Goal: Communication & Community: Ask a question

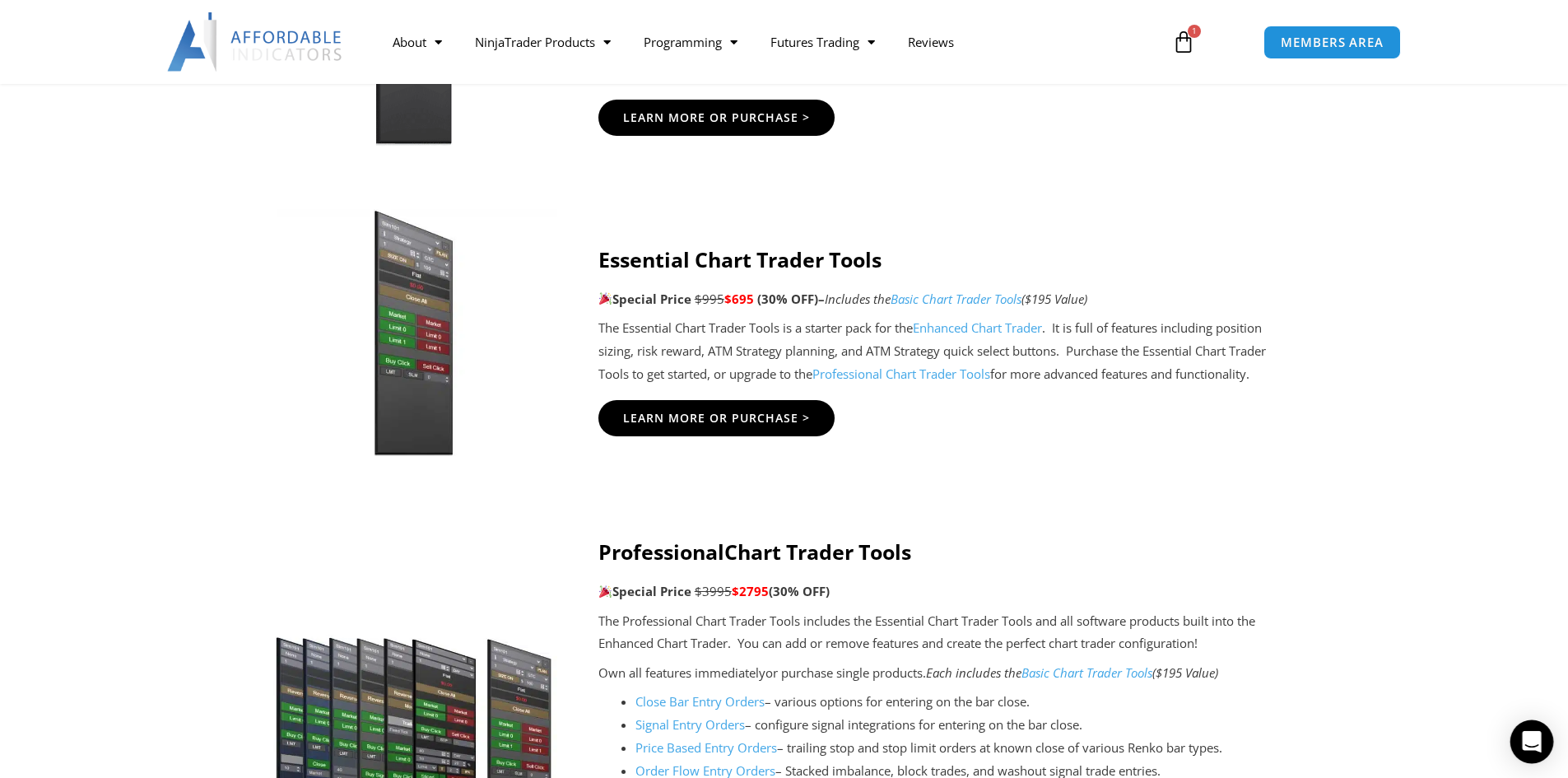
click at [1536, 745] on icon "Open Intercom Messenger" at bounding box center [1532, 742] width 21 height 21
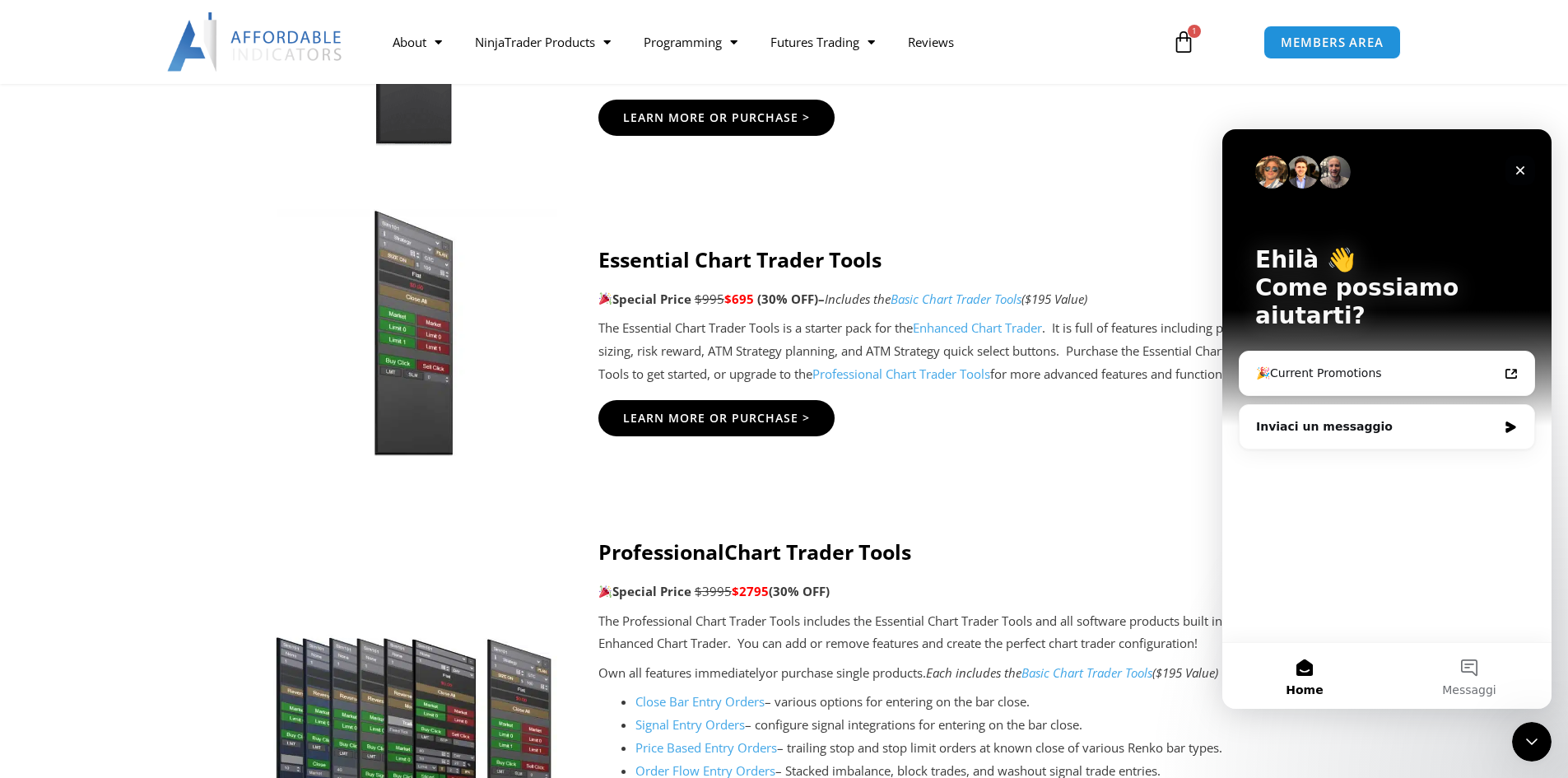
click at [1529, 165] on div "Chiudi" at bounding box center [1520, 170] width 30 height 30
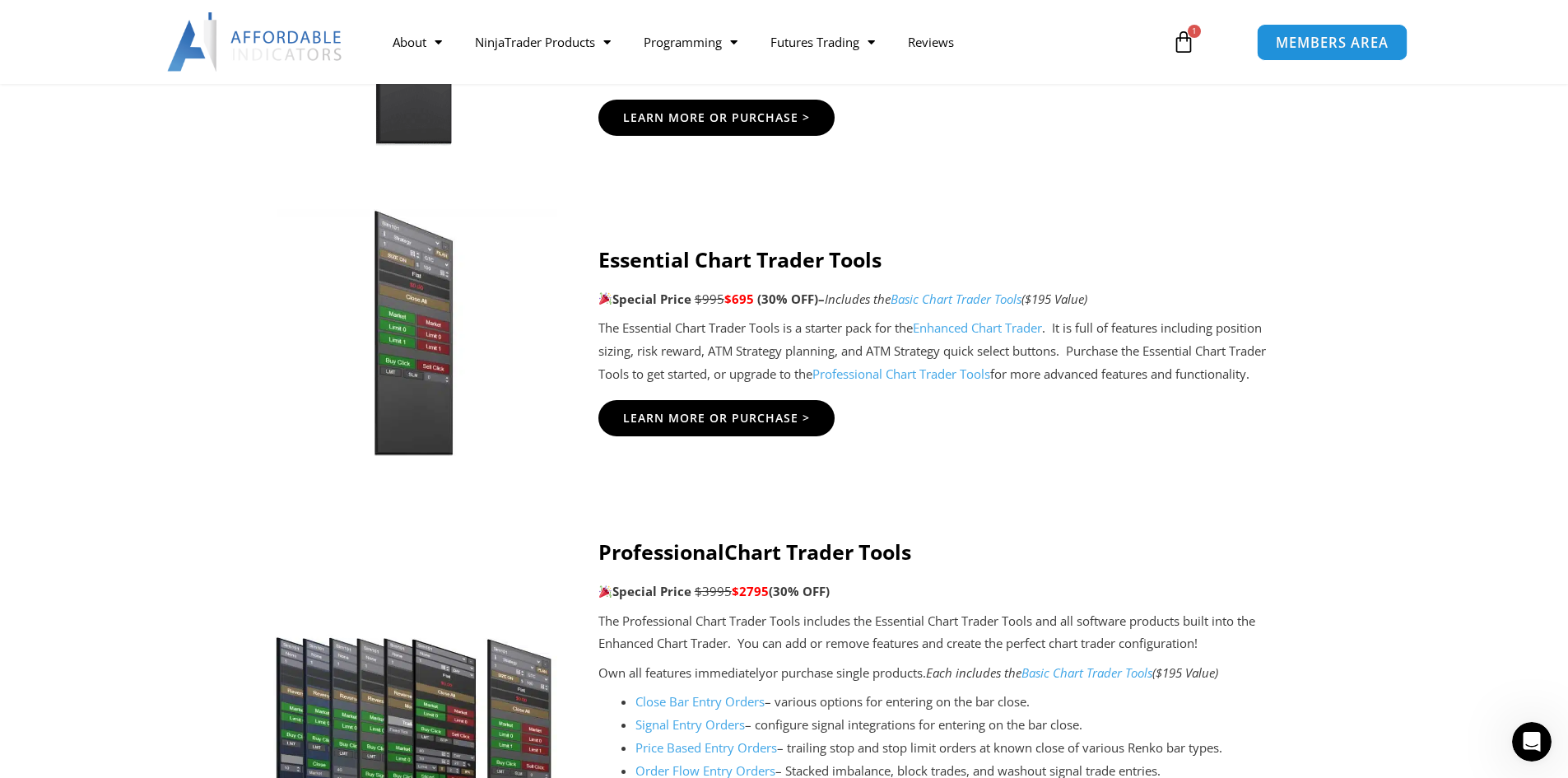
click at [1382, 39] on span "MEMBERS AREA" at bounding box center [1332, 42] width 113 height 14
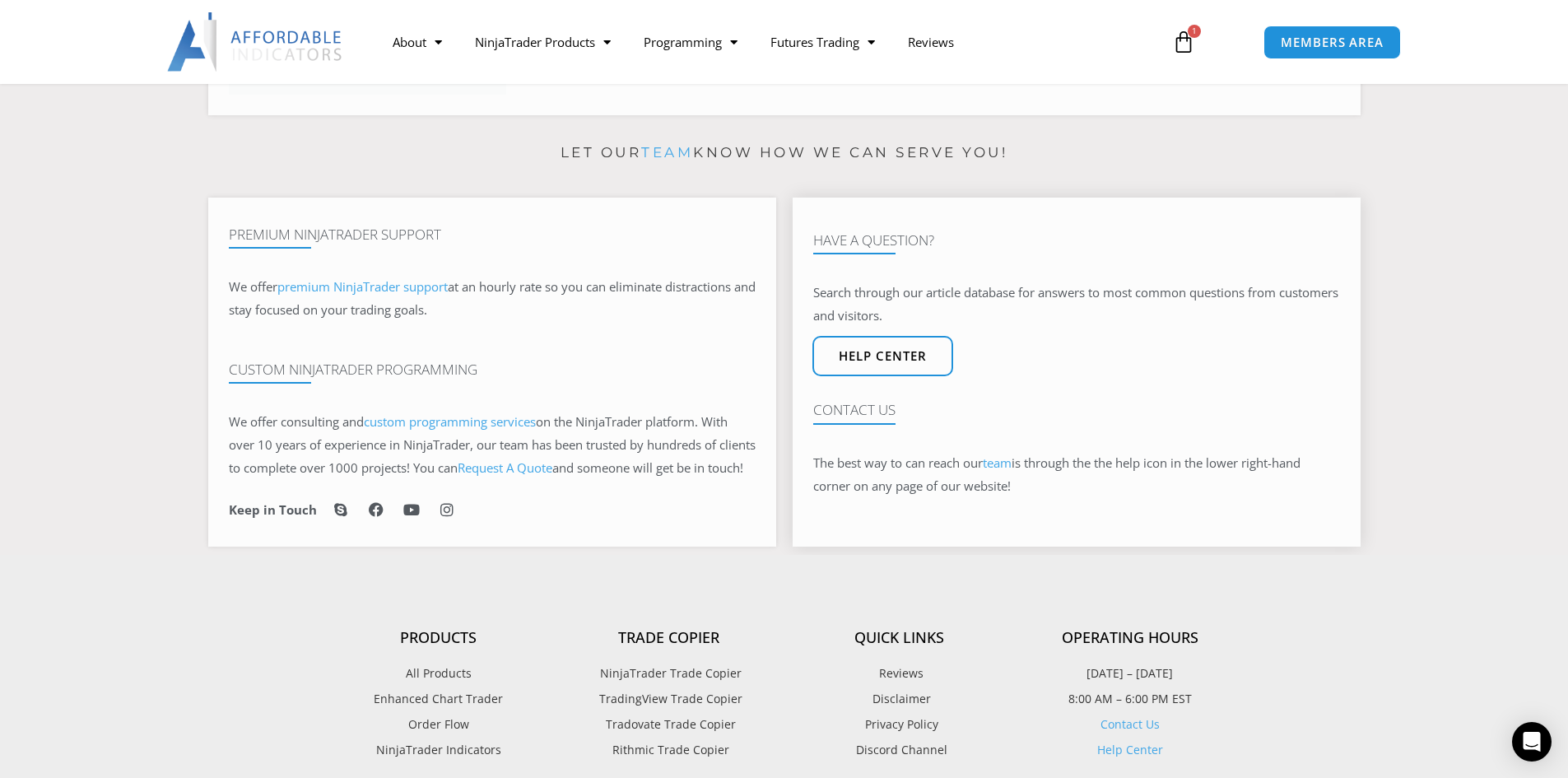
scroll to position [905, 0]
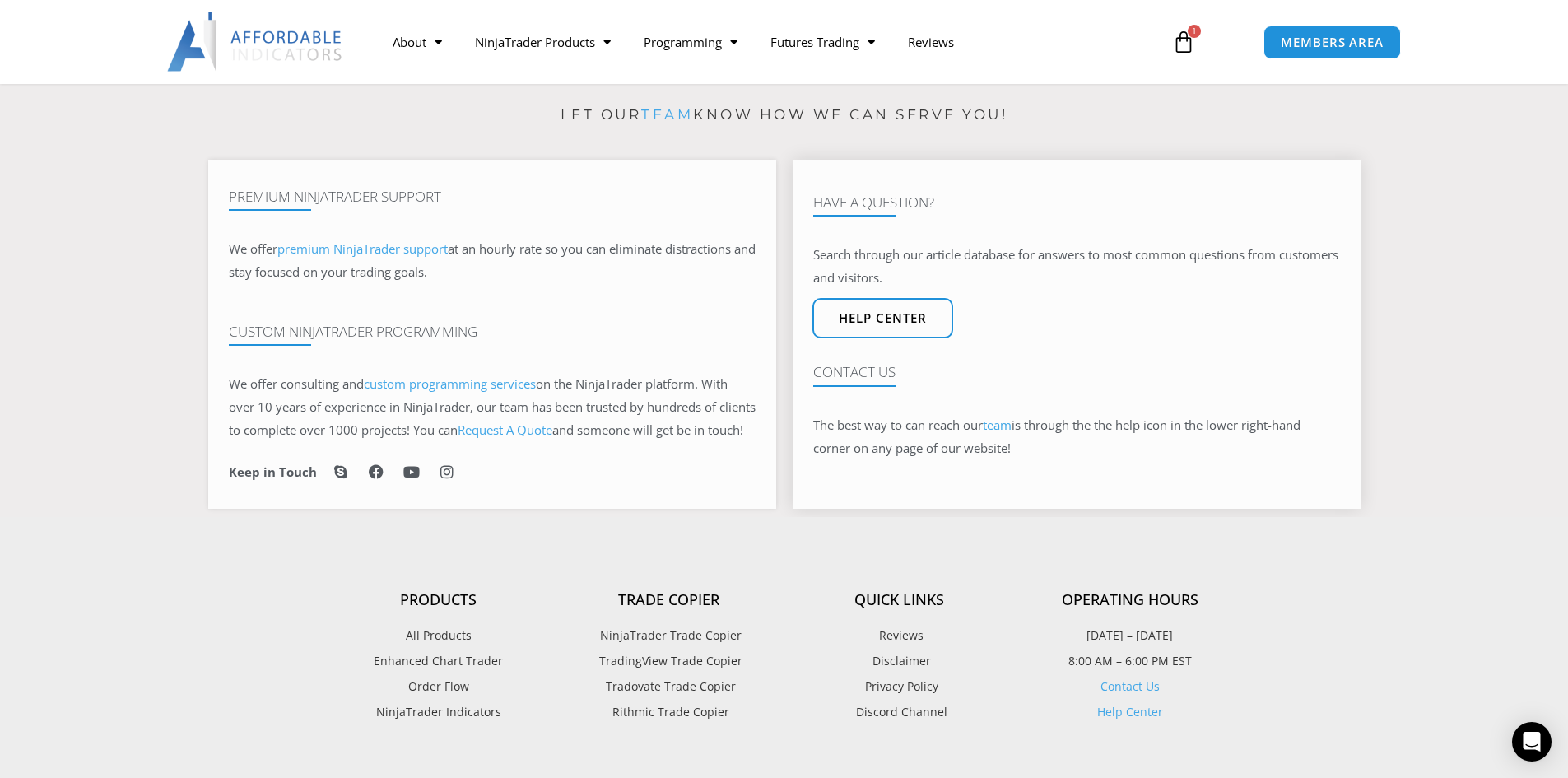
click at [1000, 432] on link "team" at bounding box center [997, 424] width 29 height 16
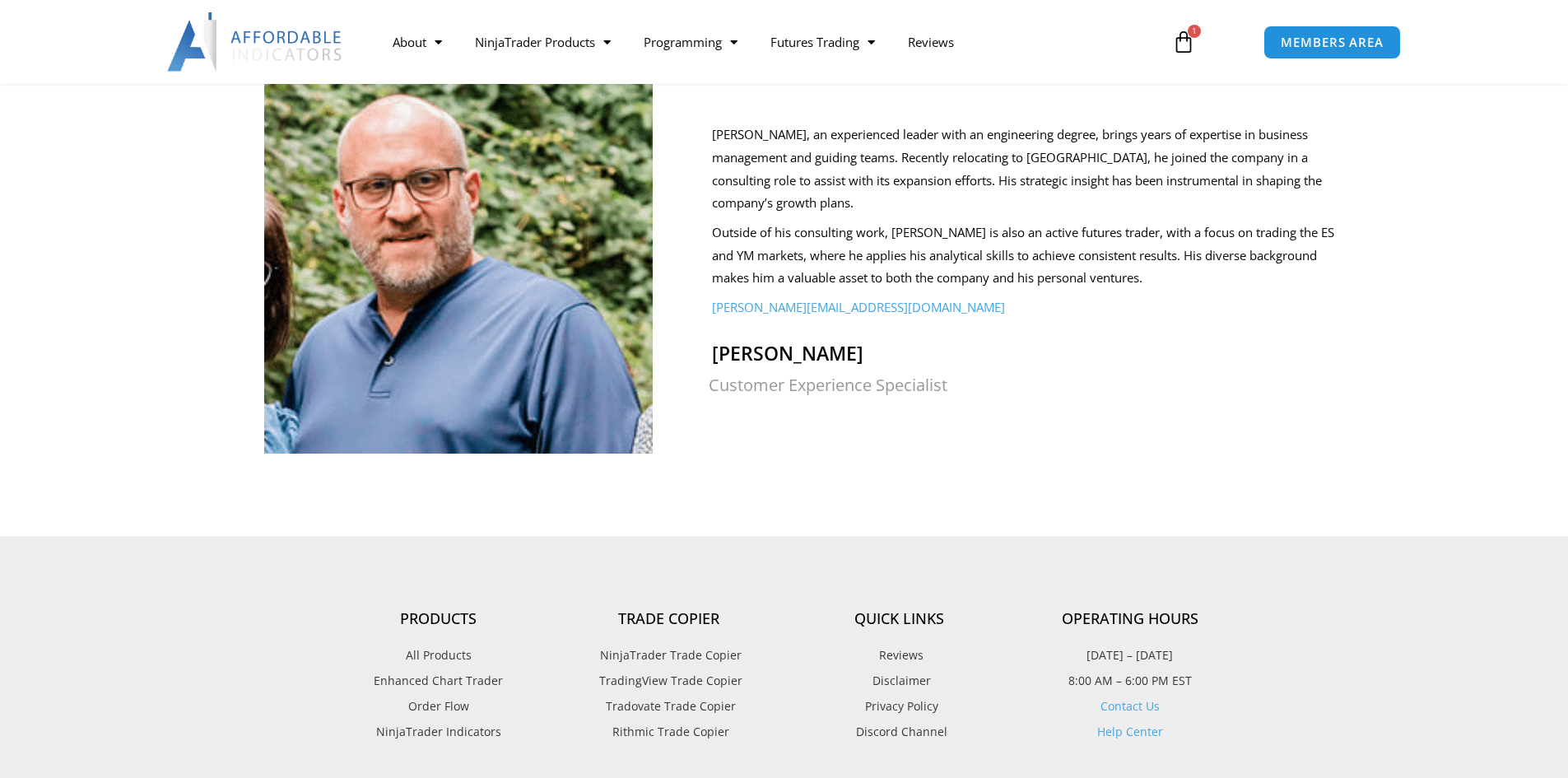
scroll to position [1646, 0]
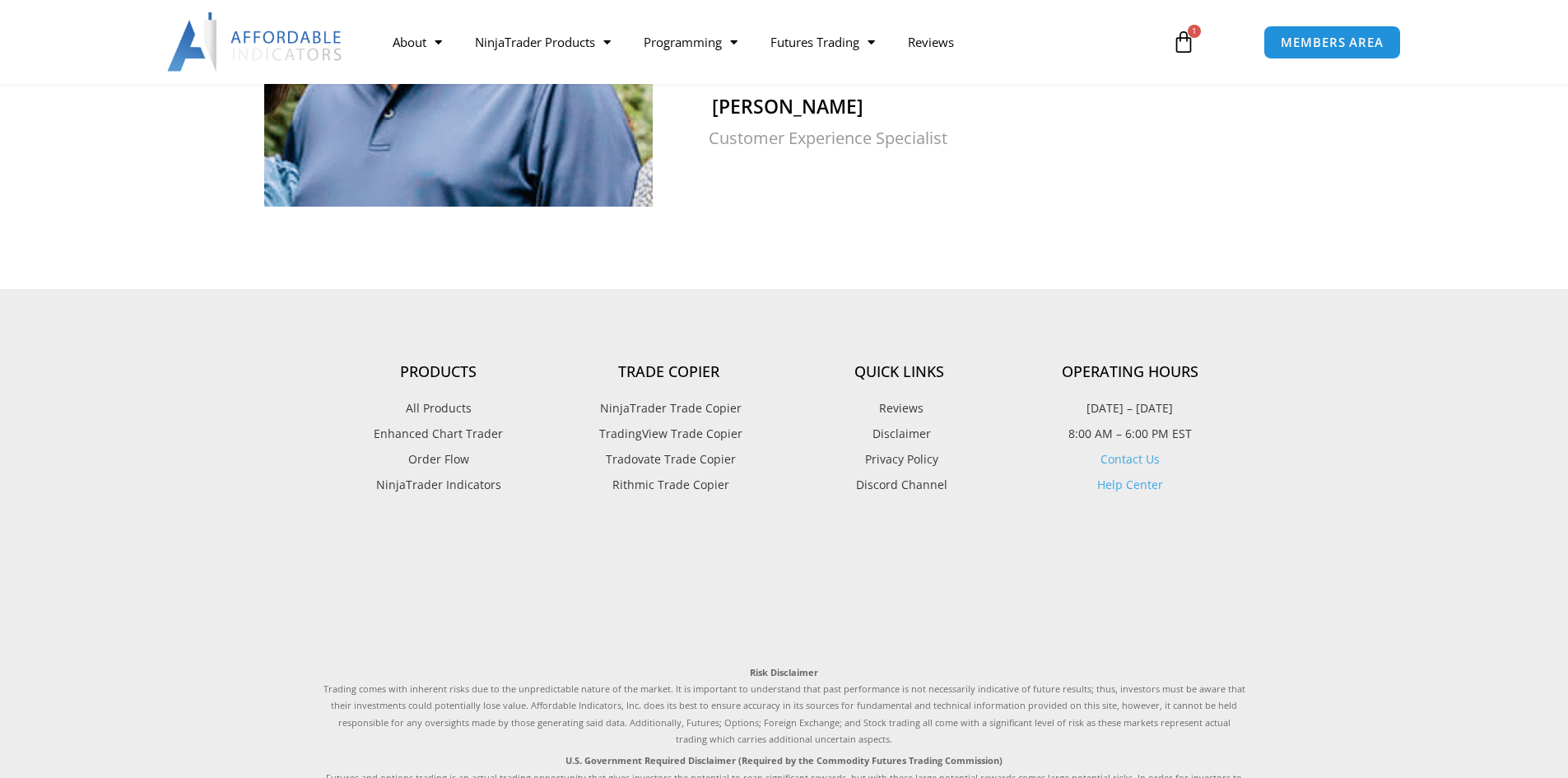
click at [1131, 451] on link "Contact Us" at bounding box center [1131, 458] width 59 height 15
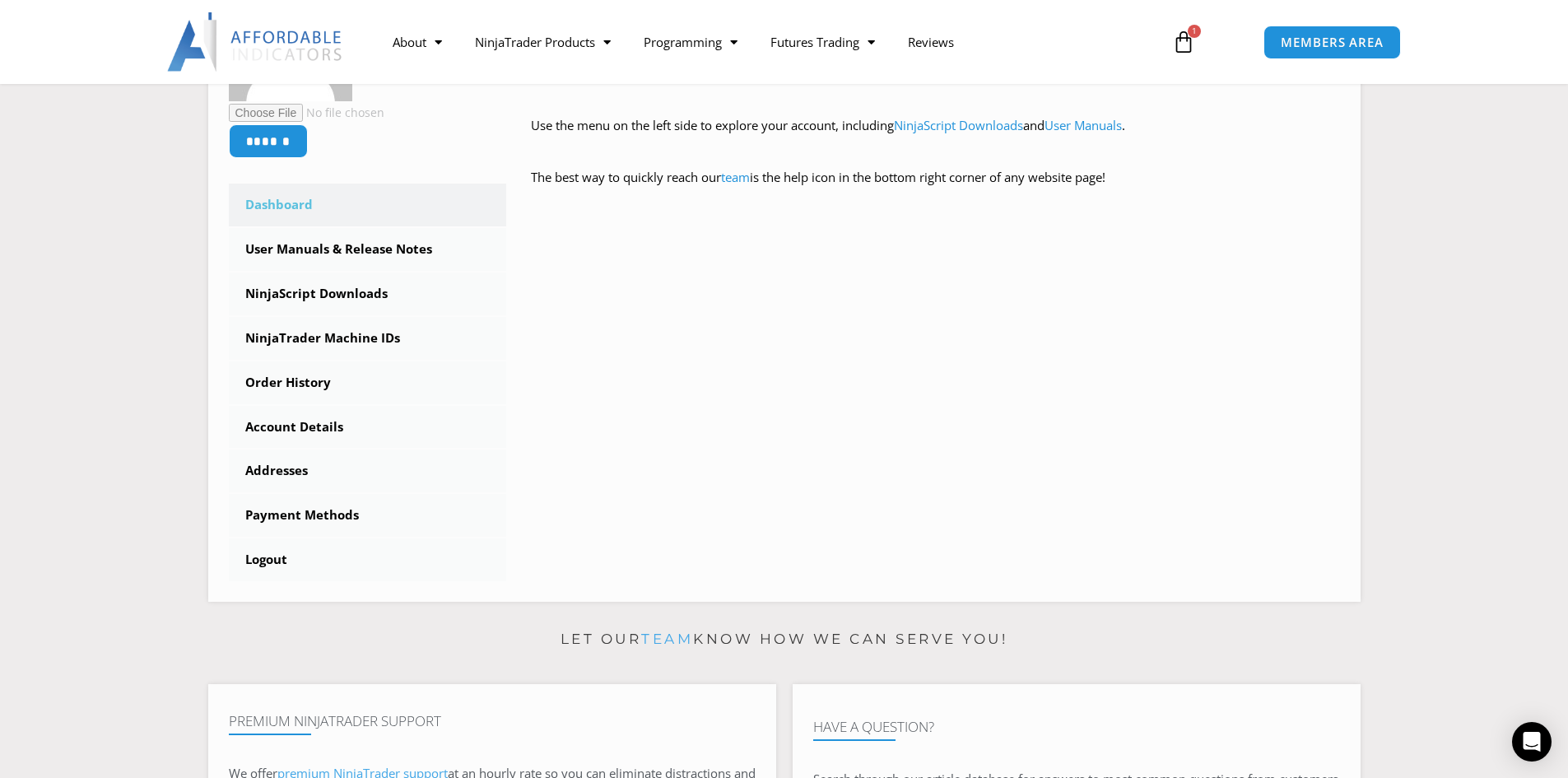
scroll to position [82, 0]
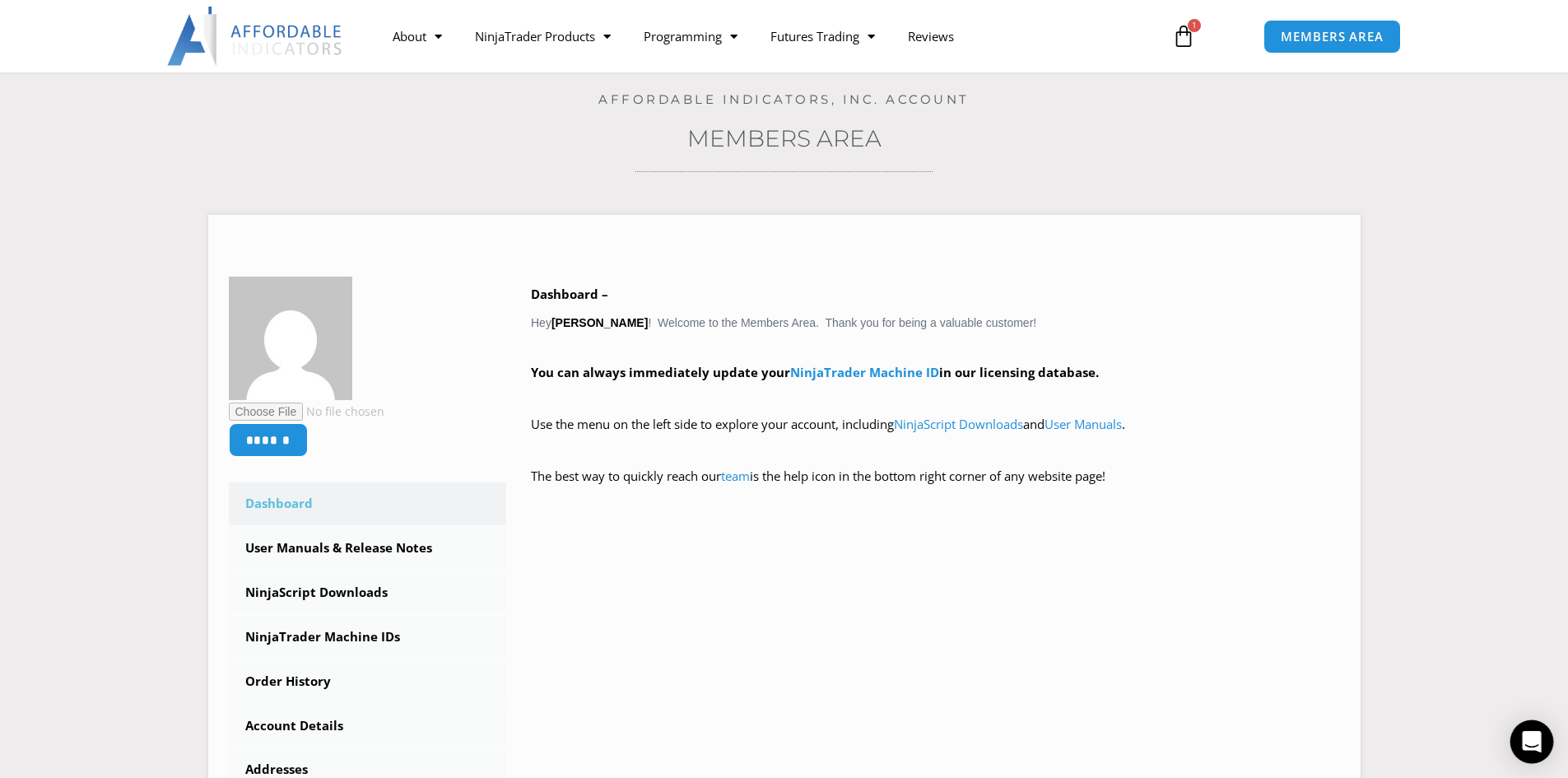
click at [1532, 737] on icon "Open Intercom Messenger" at bounding box center [1532, 742] width 19 height 21
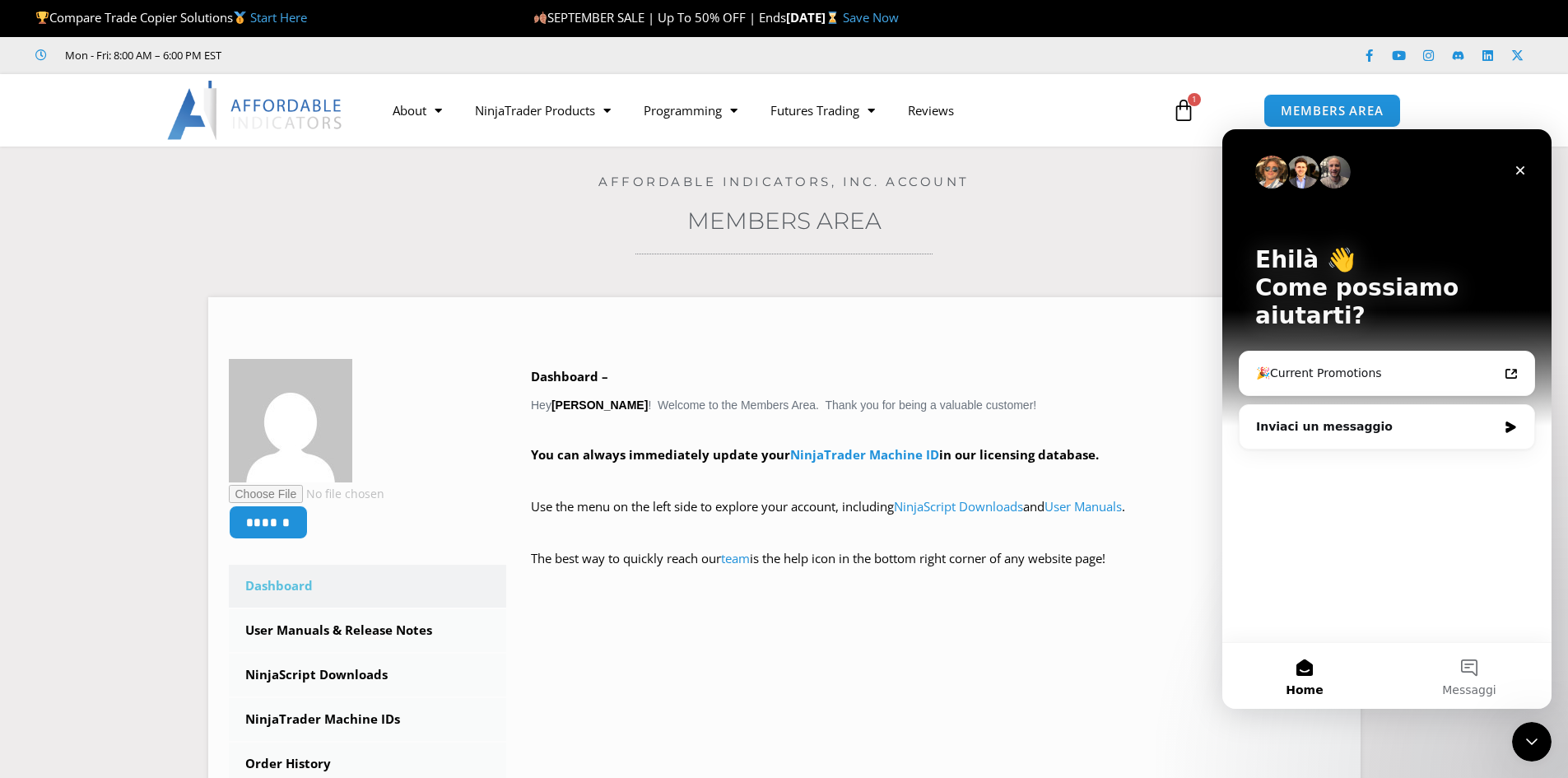
scroll to position [0, 0]
click at [1422, 418] on div "Inviaci un messaggio" at bounding box center [1377, 427] width 242 height 17
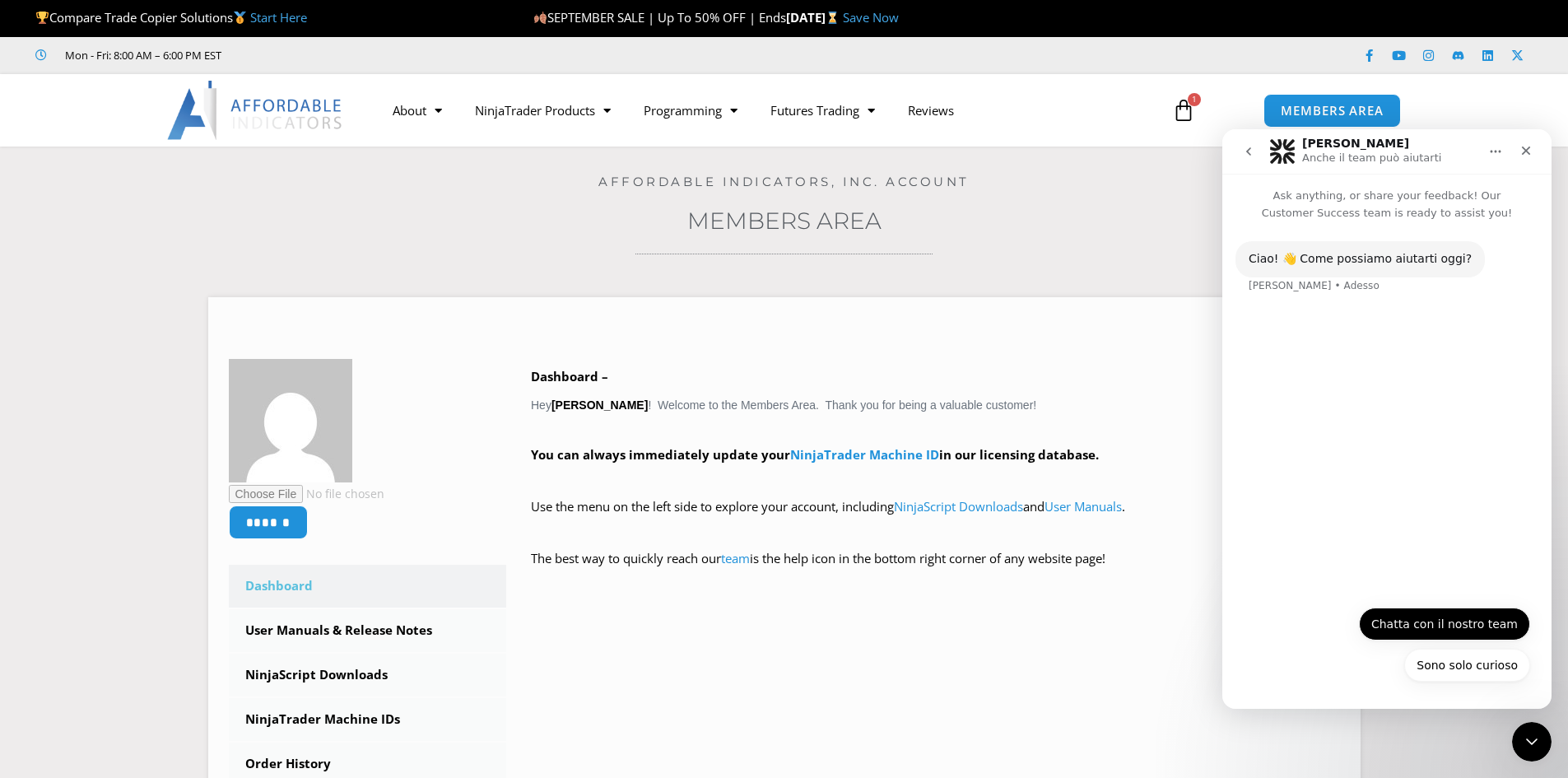
click at [1448, 623] on button "Chatta con il nostro team" at bounding box center [1444, 623] width 171 height 32
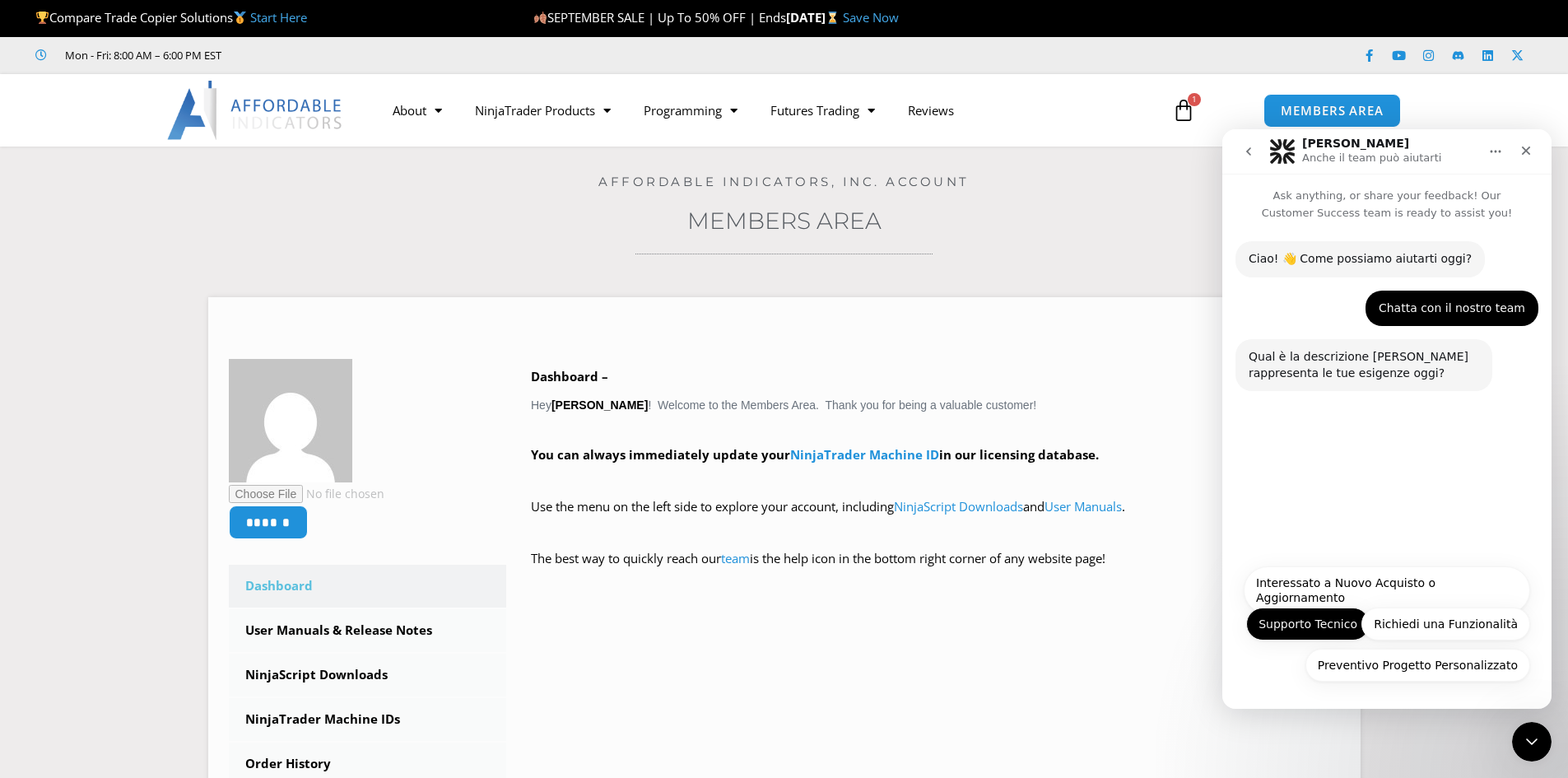
click at [1336, 633] on button "Supporto Tecnico" at bounding box center [1307, 623] width 123 height 32
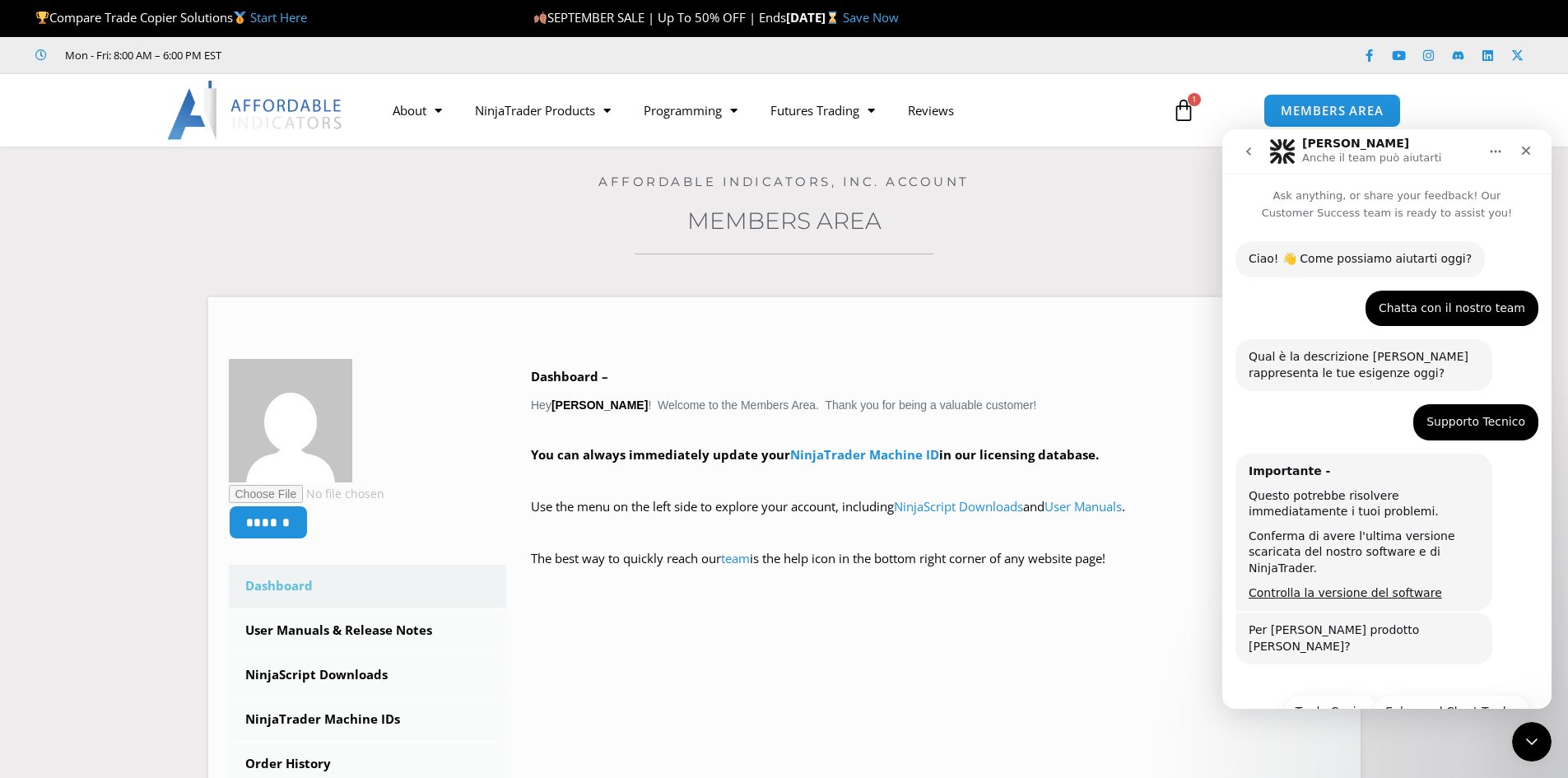
scroll to position [55, 0]
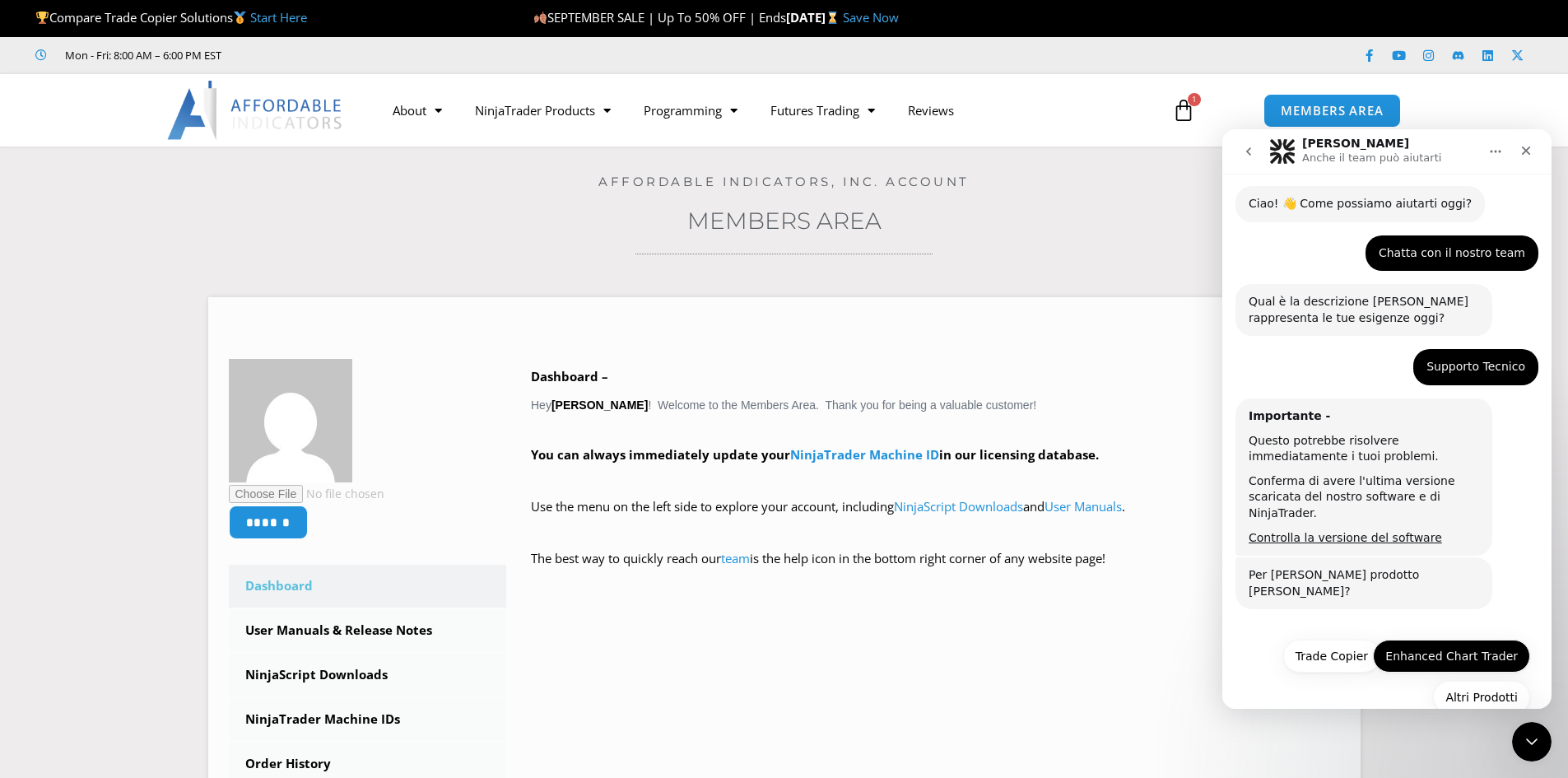
click at [1477, 640] on button "Enhanced Chart Trader" at bounding box center [1451, 656] width 158 height 32
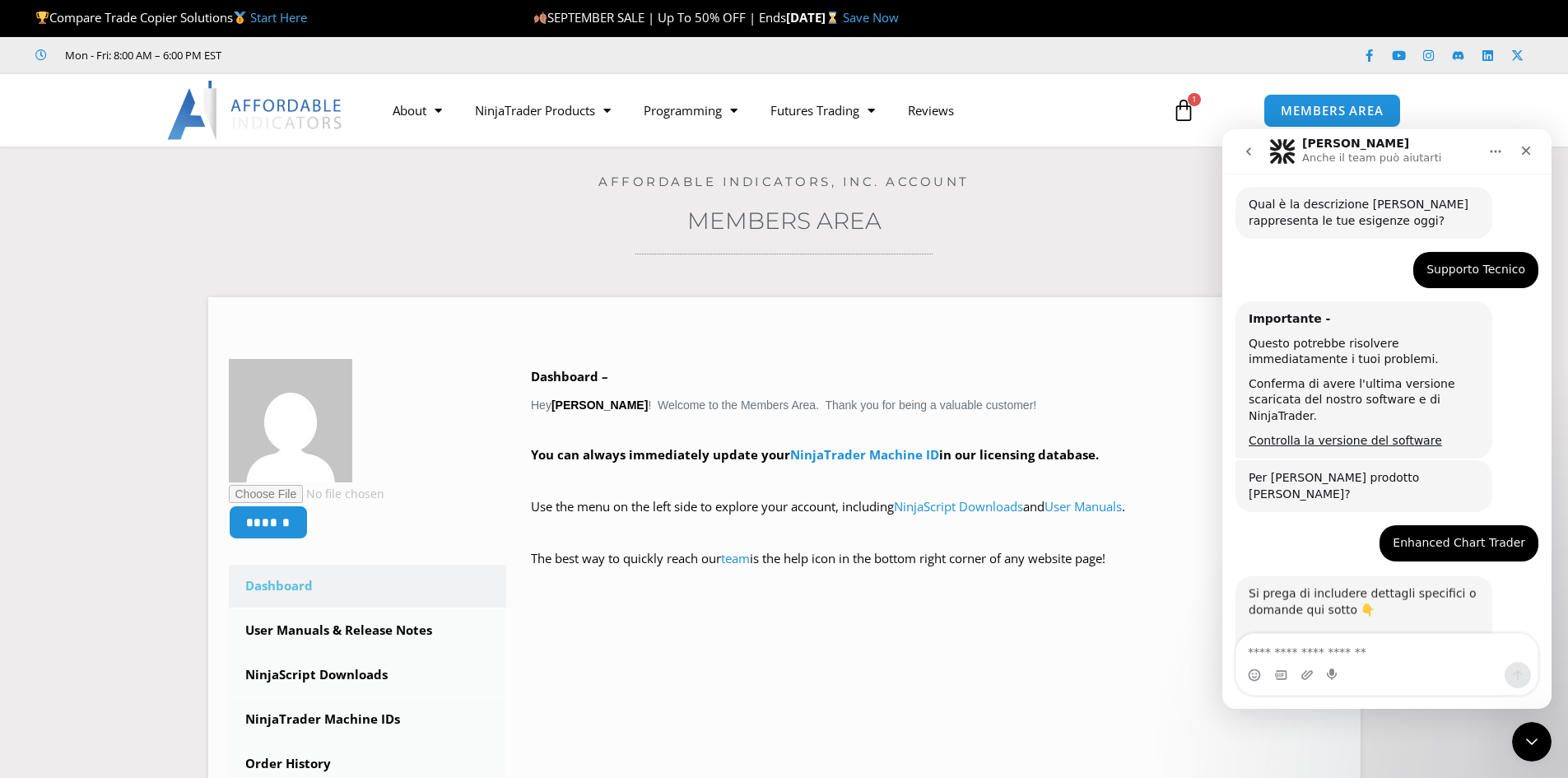
scroll to position [212, 0]
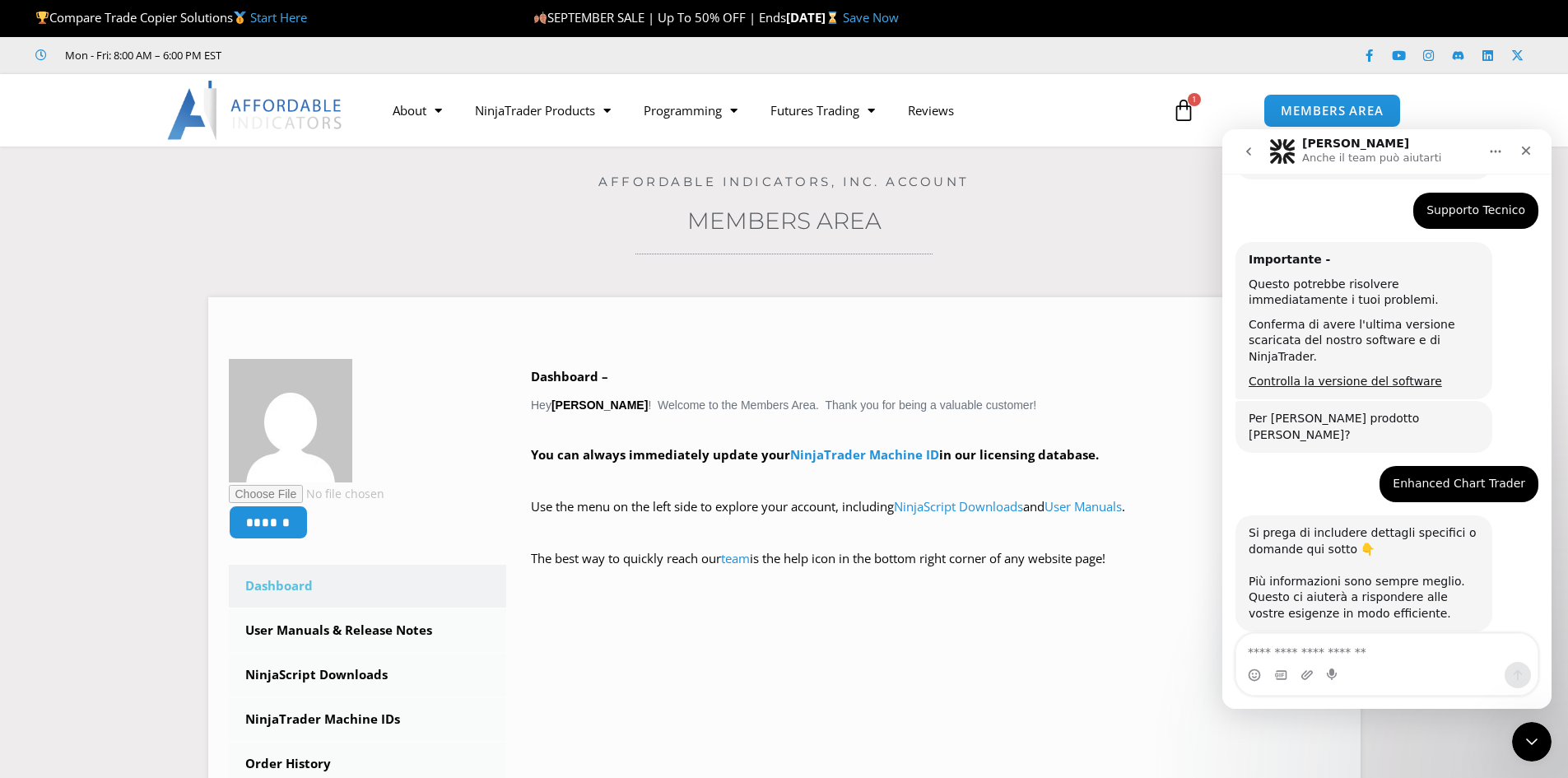
click at [1318, 652] on textarea "Scrivi un messaggio..." at bounding box center [1388, 647] width 302 height 28
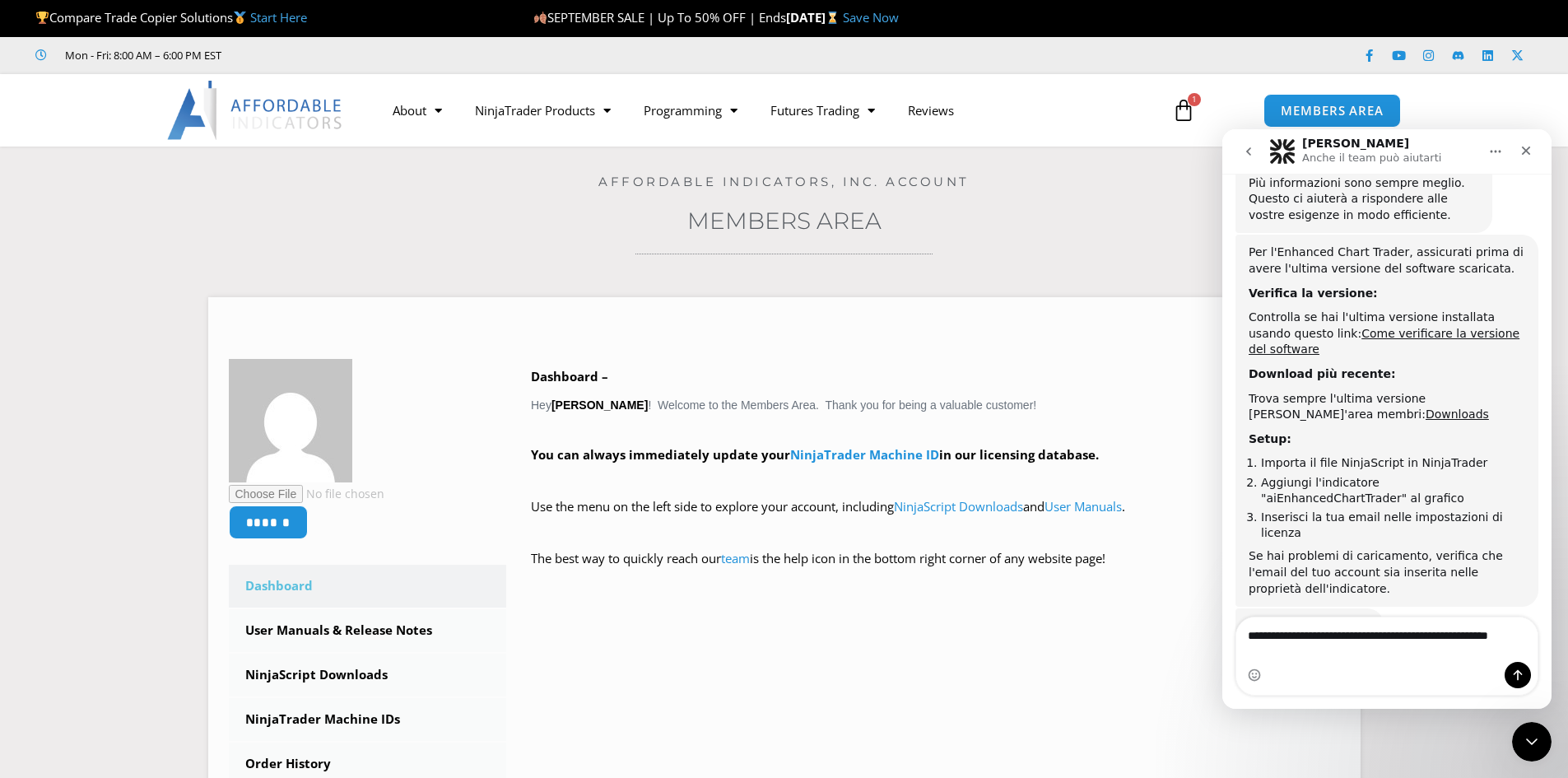
scroll to position [591, 0]
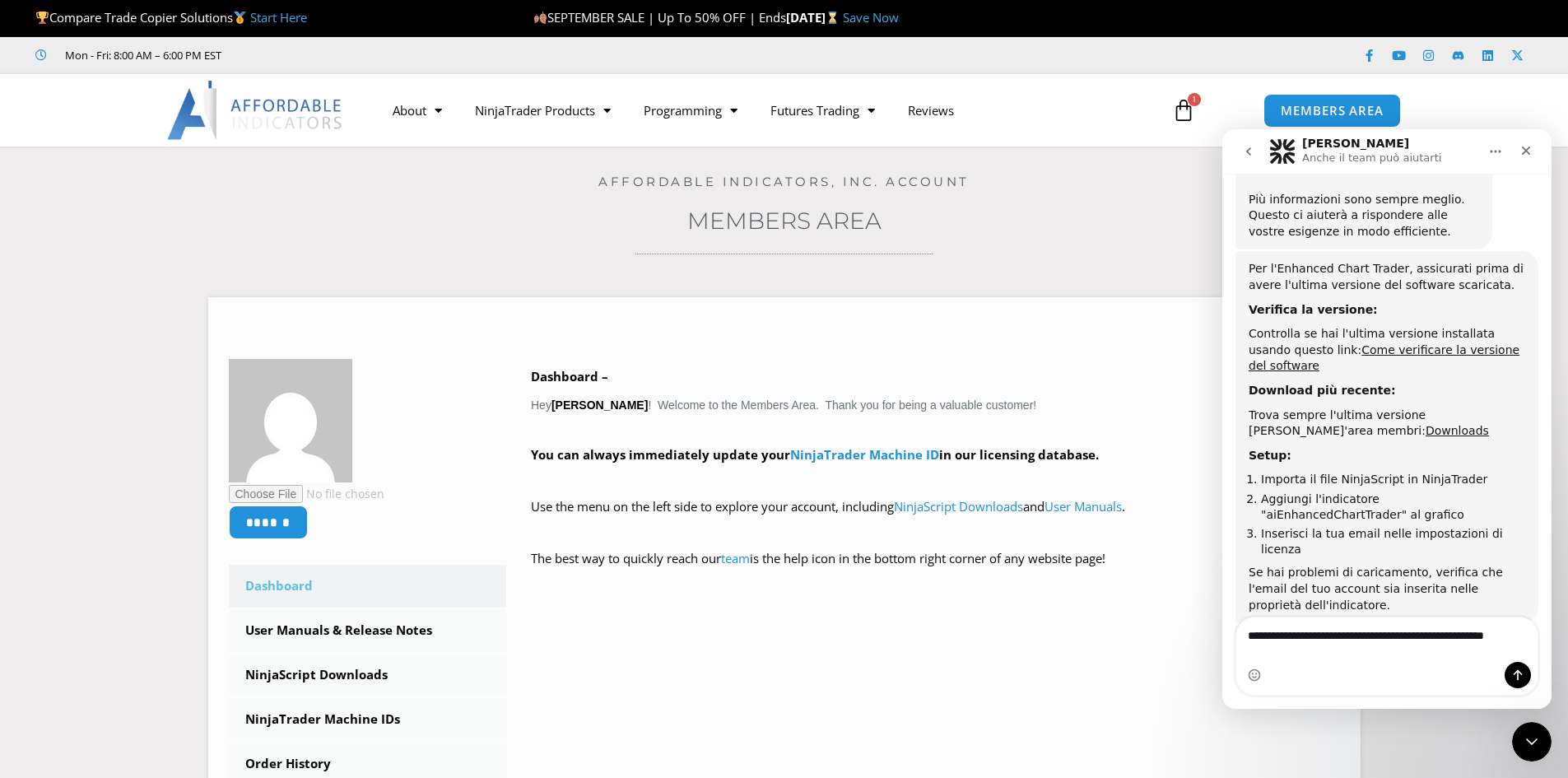
click at [1293, 645] on textarea "**********" at bounding box center [1388, 631] width 302 height 28
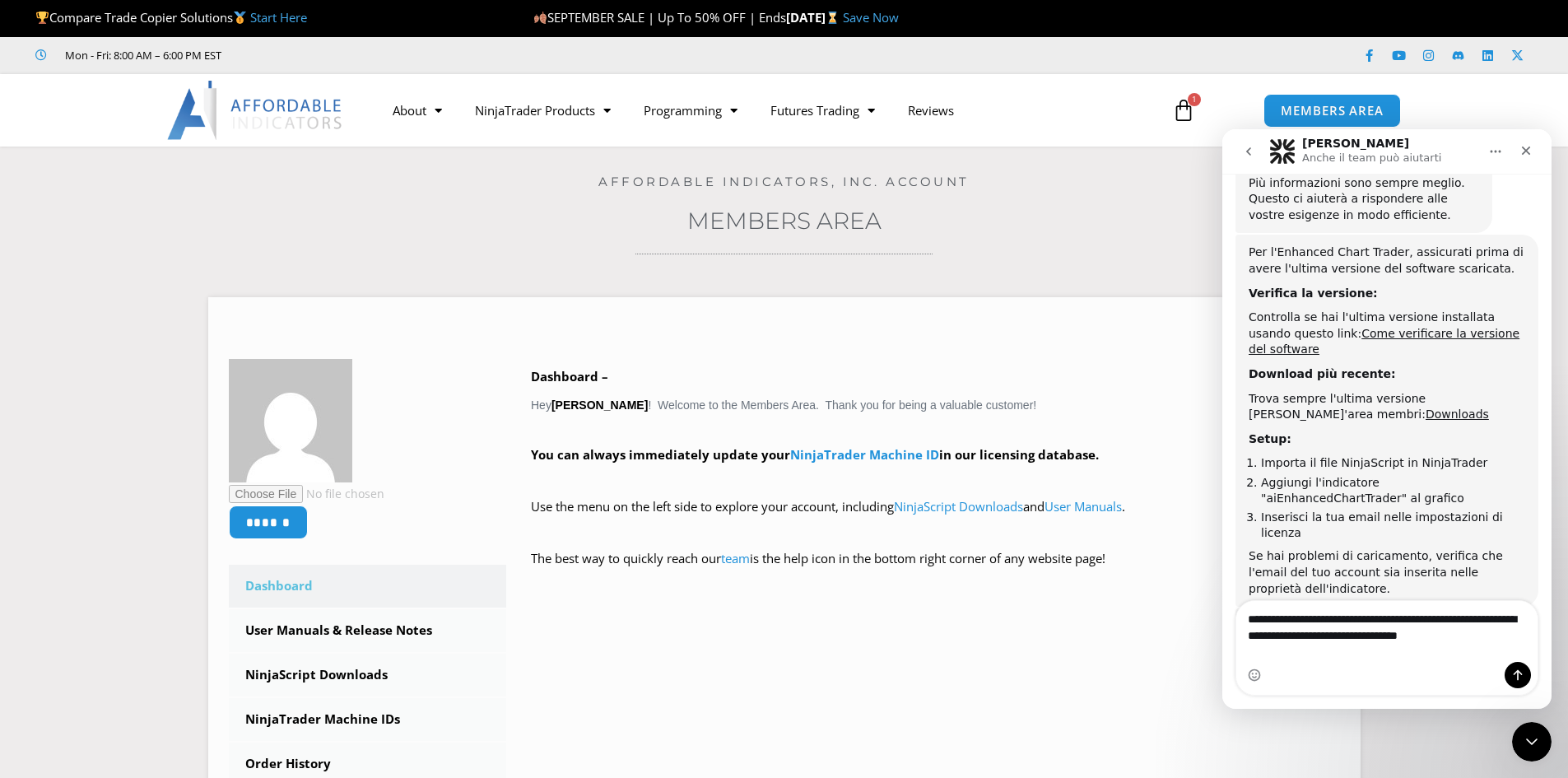
type textarea "**********"
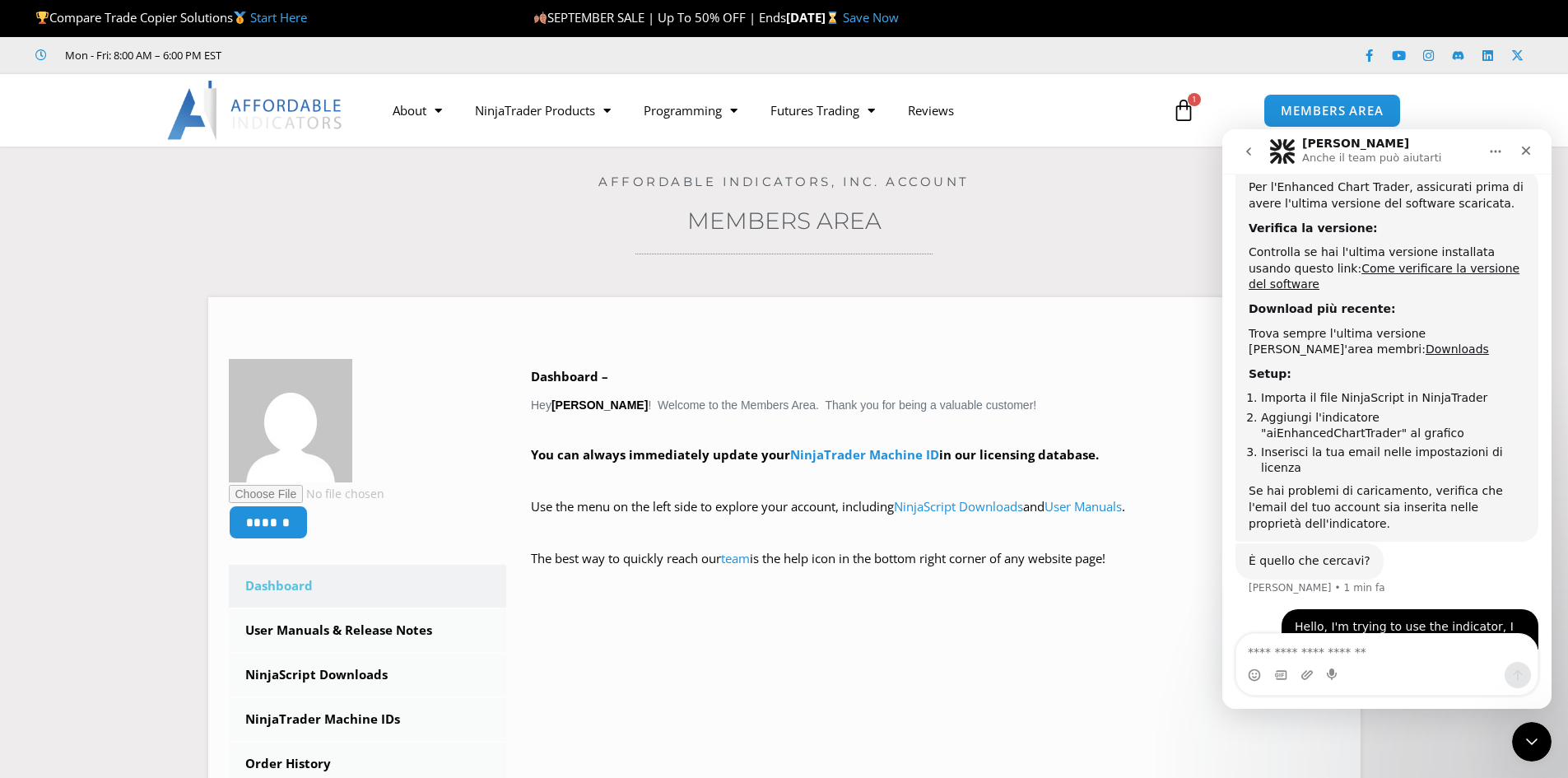
scroll to position [725, 0]
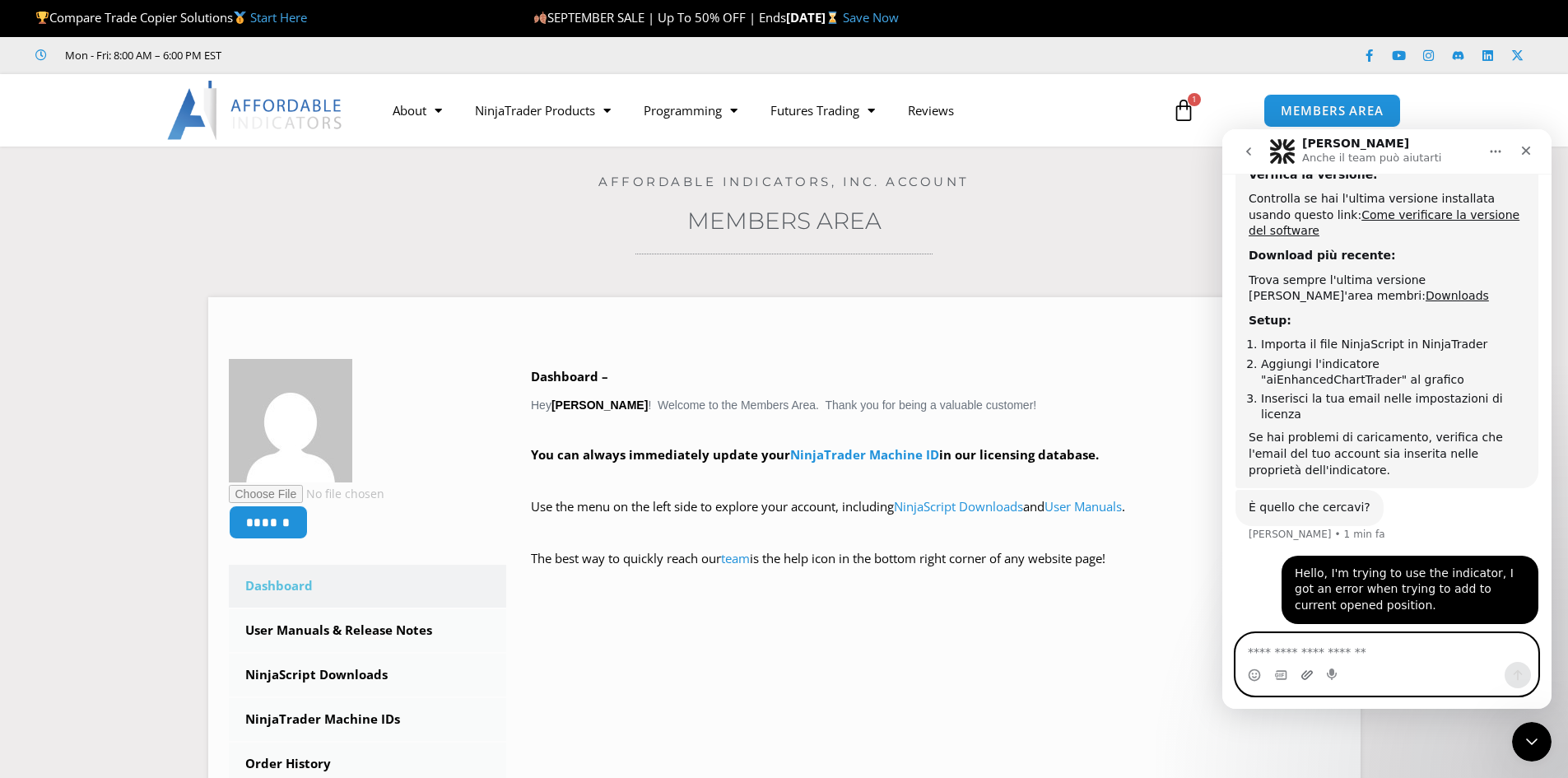
click at [1303, 675] on icon "Carica allegato" at bounding box center [1307, 674] width 11 height 9
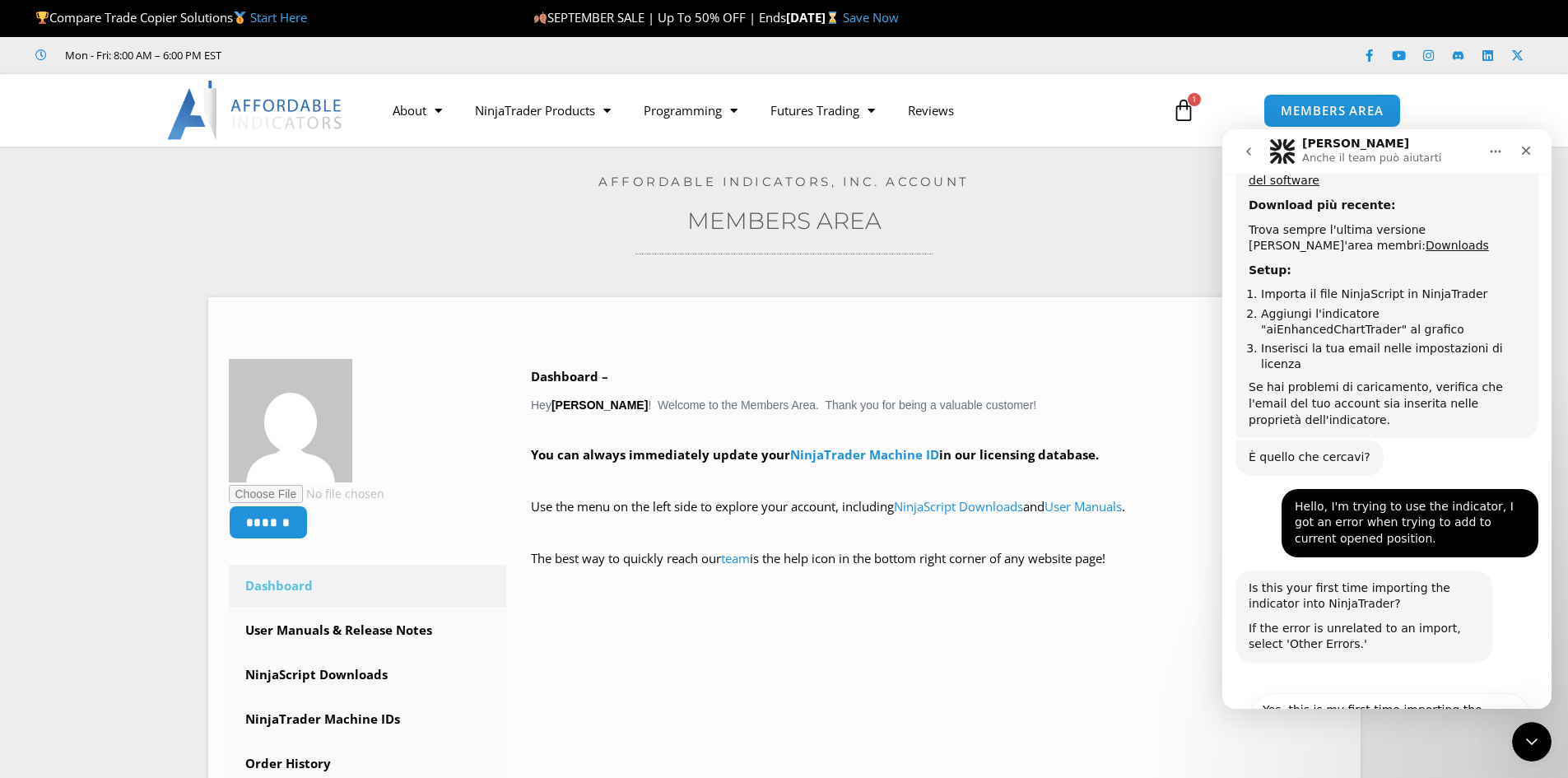
scroll to position [842, 0]
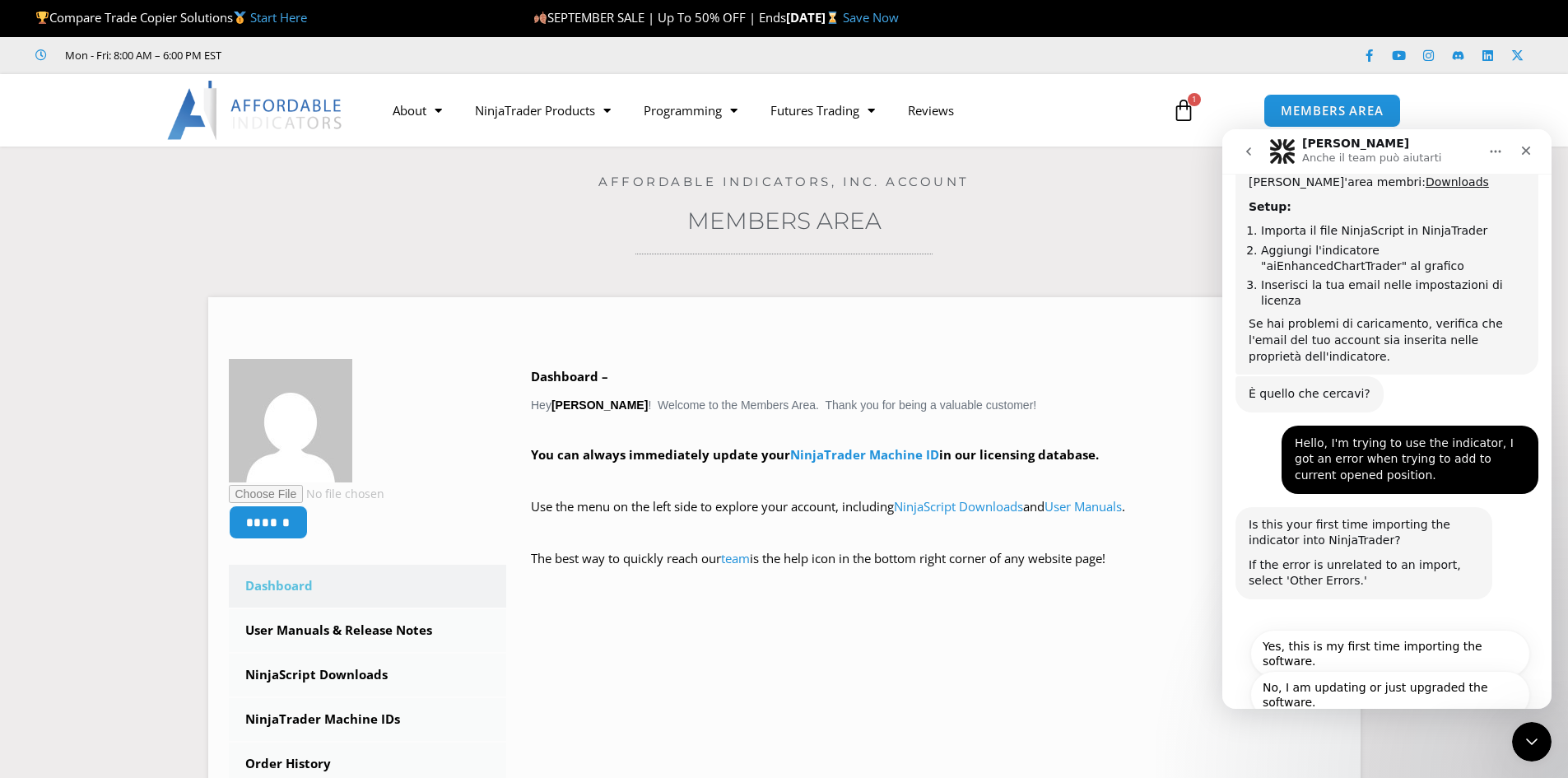
click at [1475, 712] on button "Other Errors" at bounding box center [1483, 728] width 95 height 32
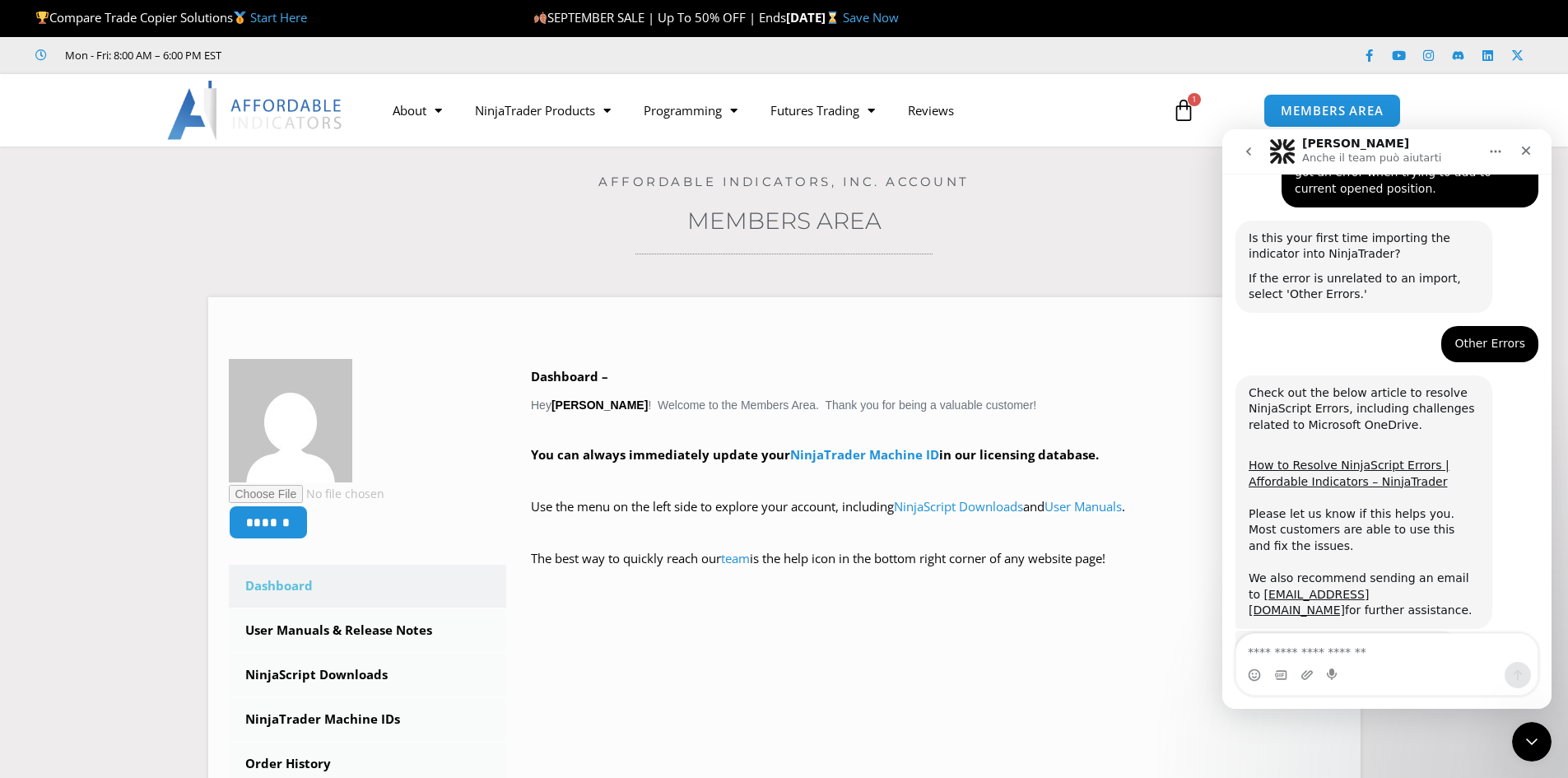
scroll to position [1131, 0]
click at [1389, 658] on textarea "Scrivi un messaggio..." at bounding box center [1388, 647] width 302 height 28
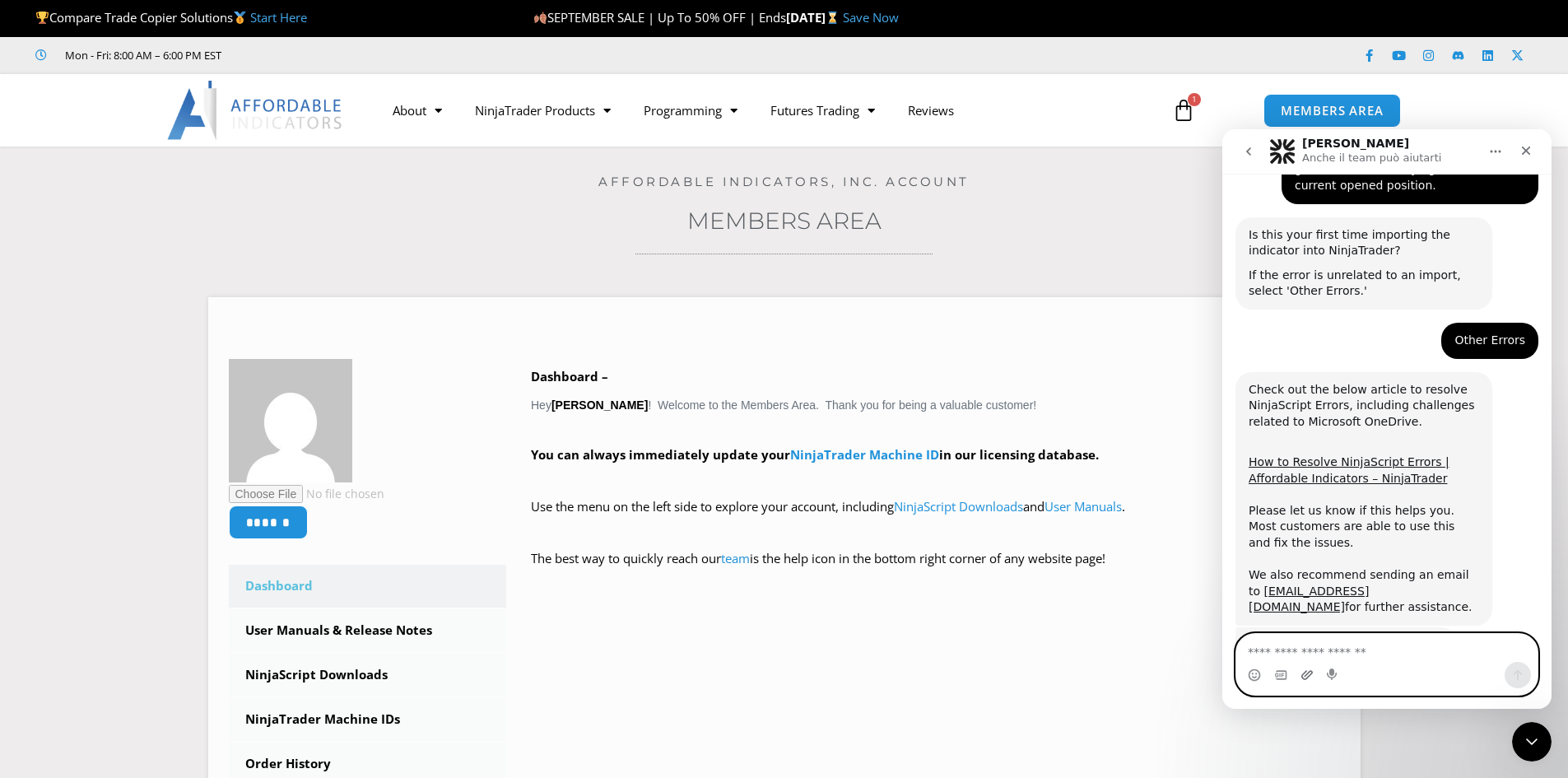
click at [1306, 674] on icon "Carica allegato" at bounding box center [1307, 674] width 11 height 9
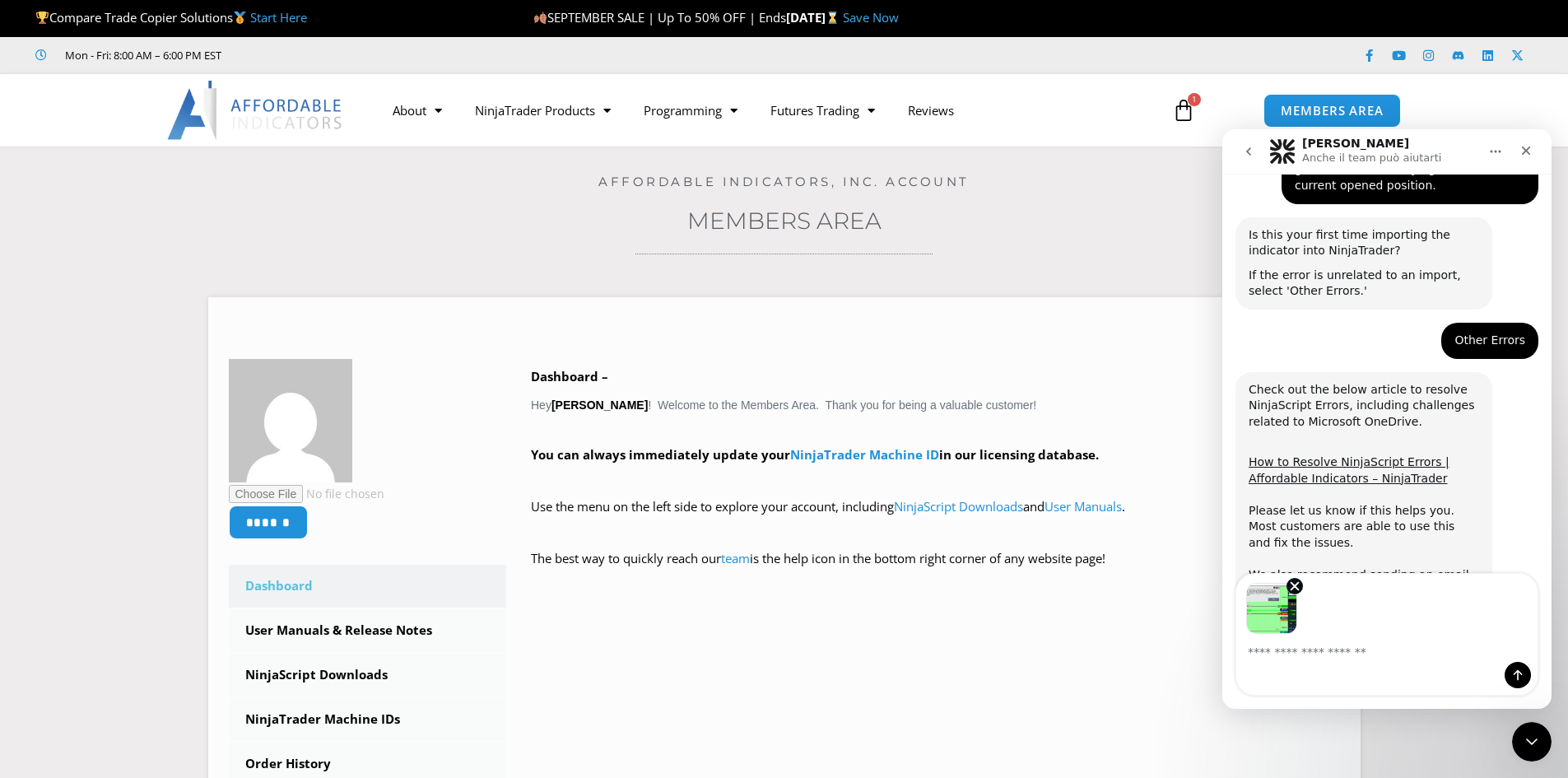
scroll to position [1191, 0]
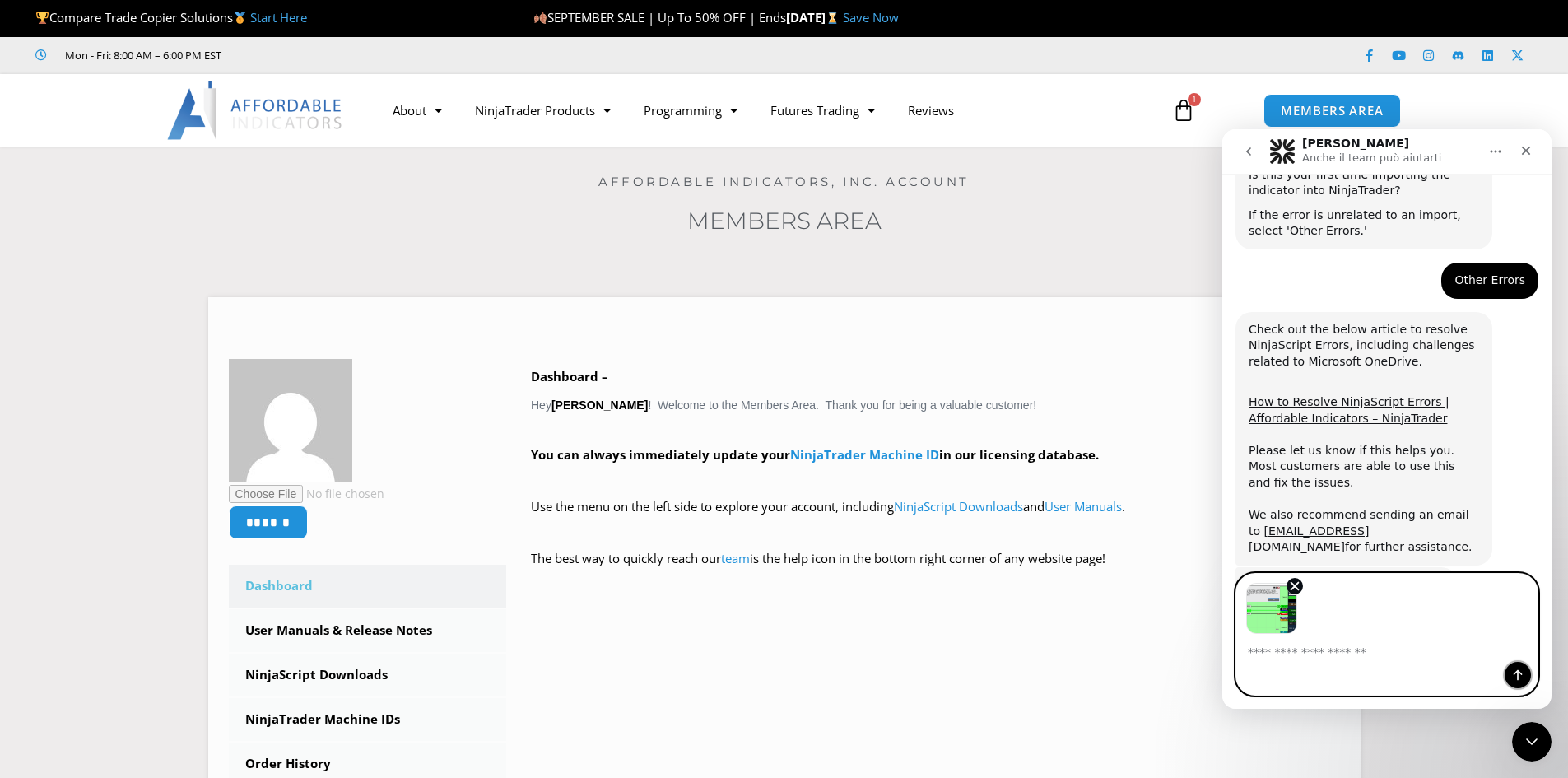
click at [1515, 670] on icon "Invia un messaggio…" at bounding box center [1518, 675] width 13 height 13
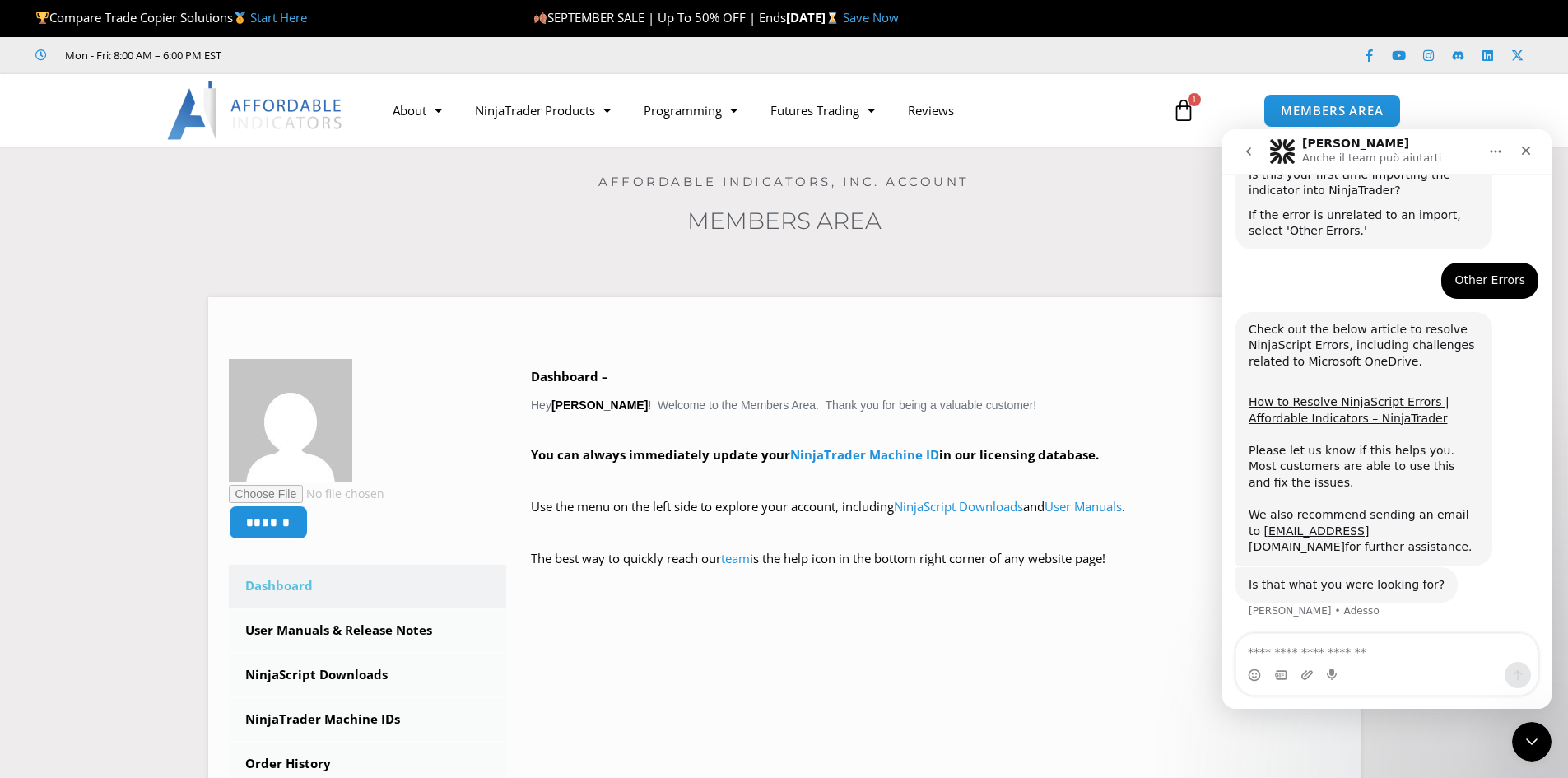
scroll to position [1303, 0]
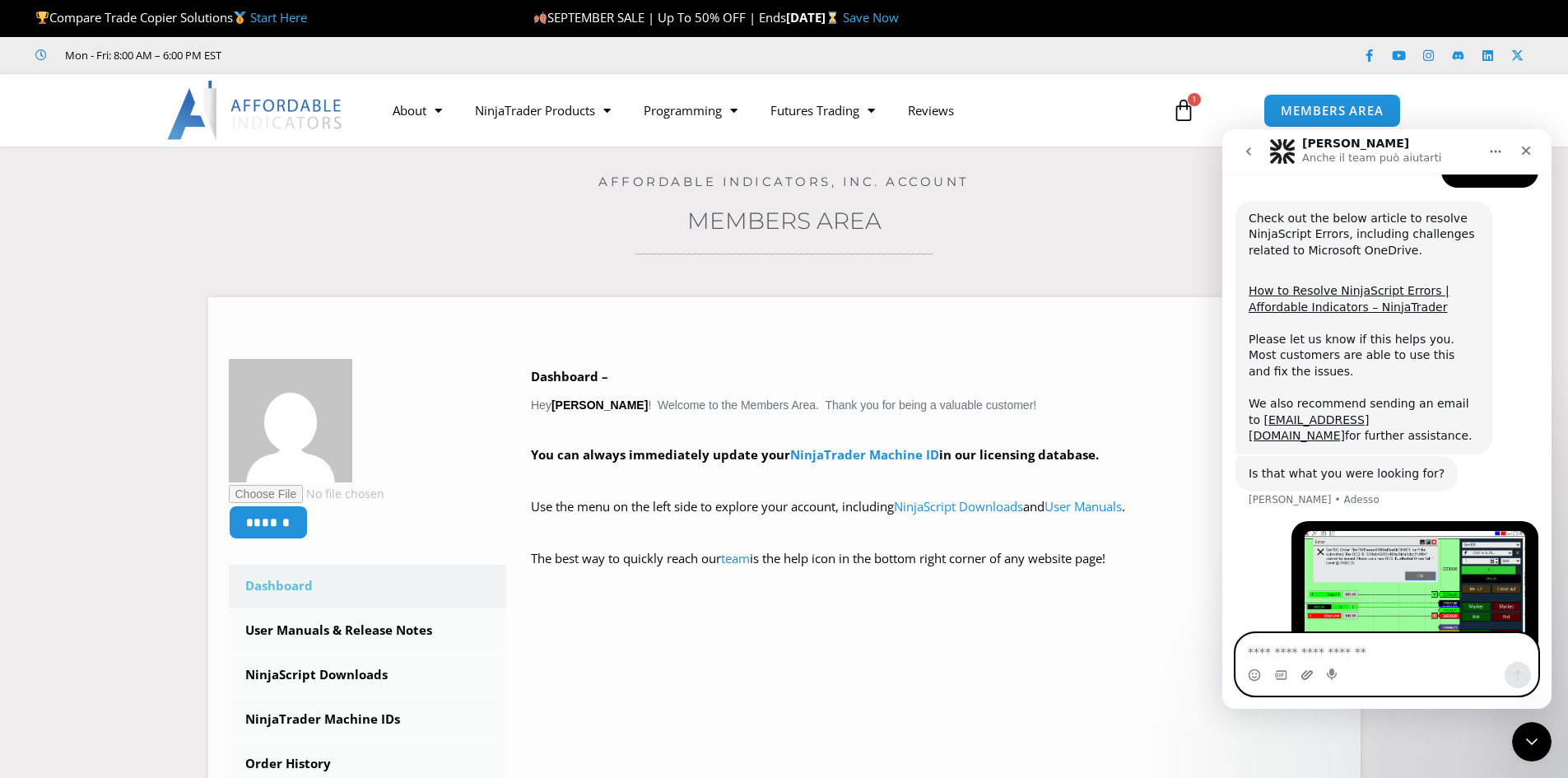
click at [1305, 672] on icon "Carica allegato" at bounding box center [1307, 675] width 13 height 13
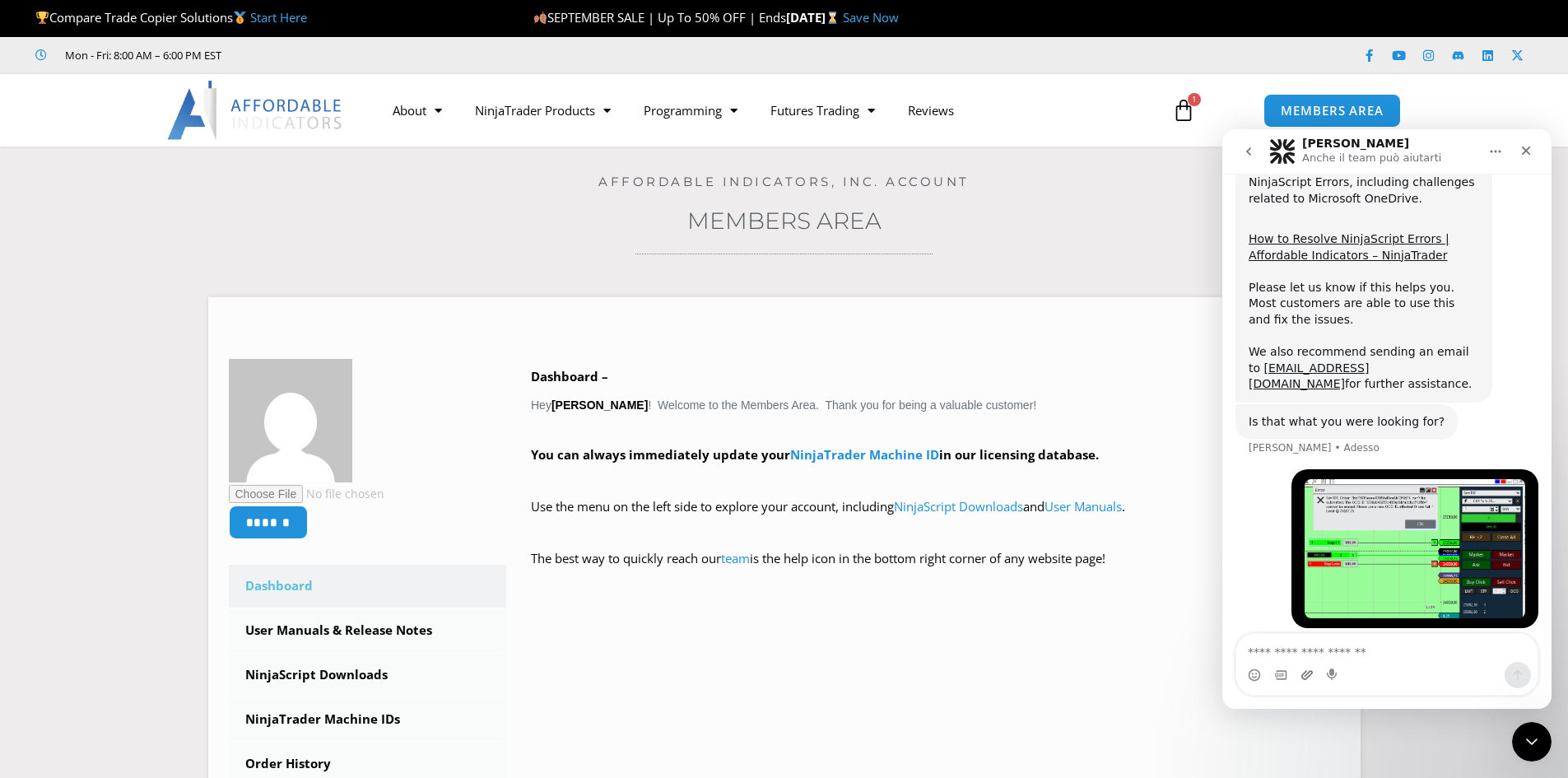
scroll to position [1356, 0]
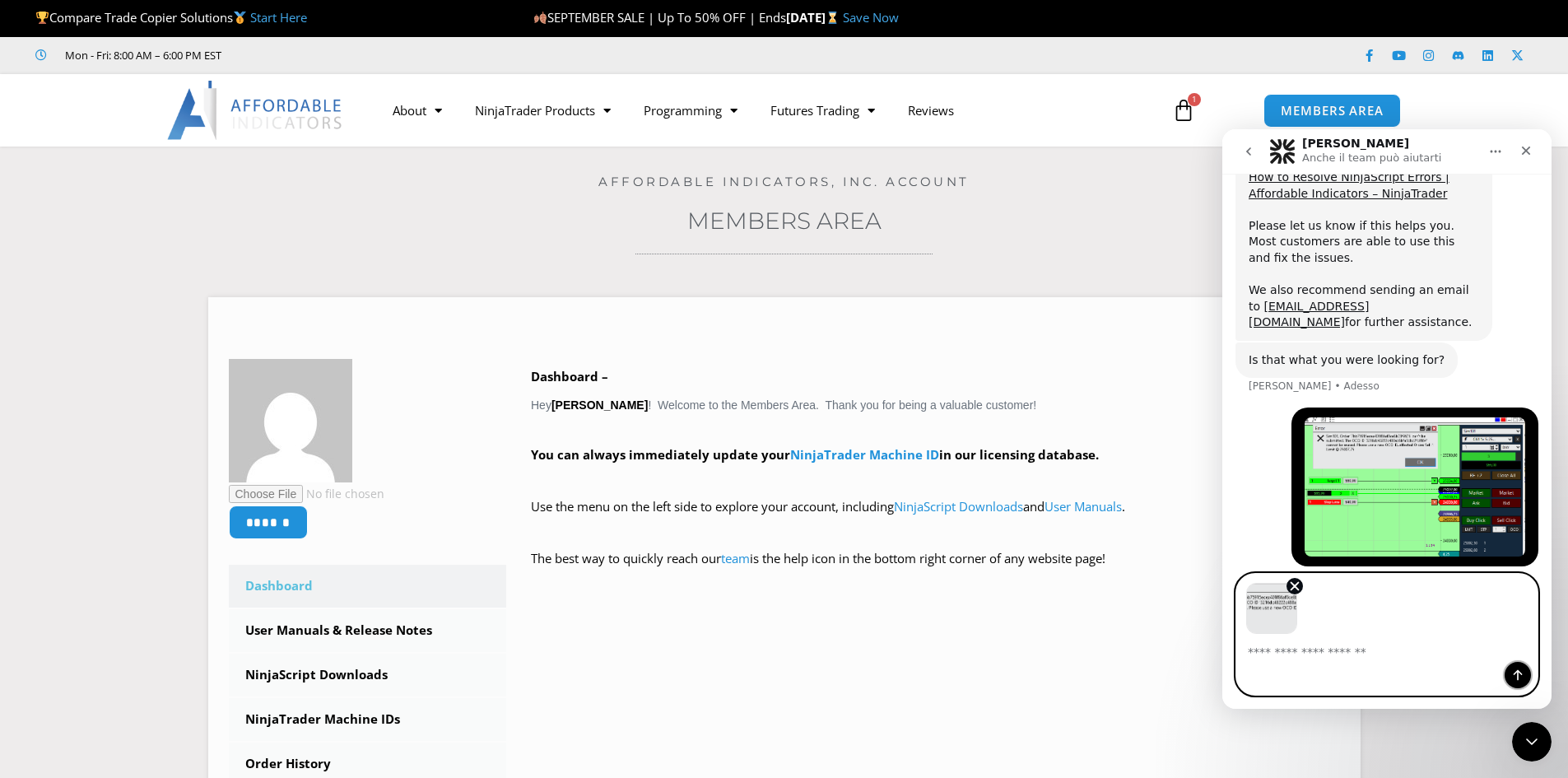
click at [1514, 670] on icon "Invia un messaggio…" at bounding box center [1518, 675] width 13 height 13
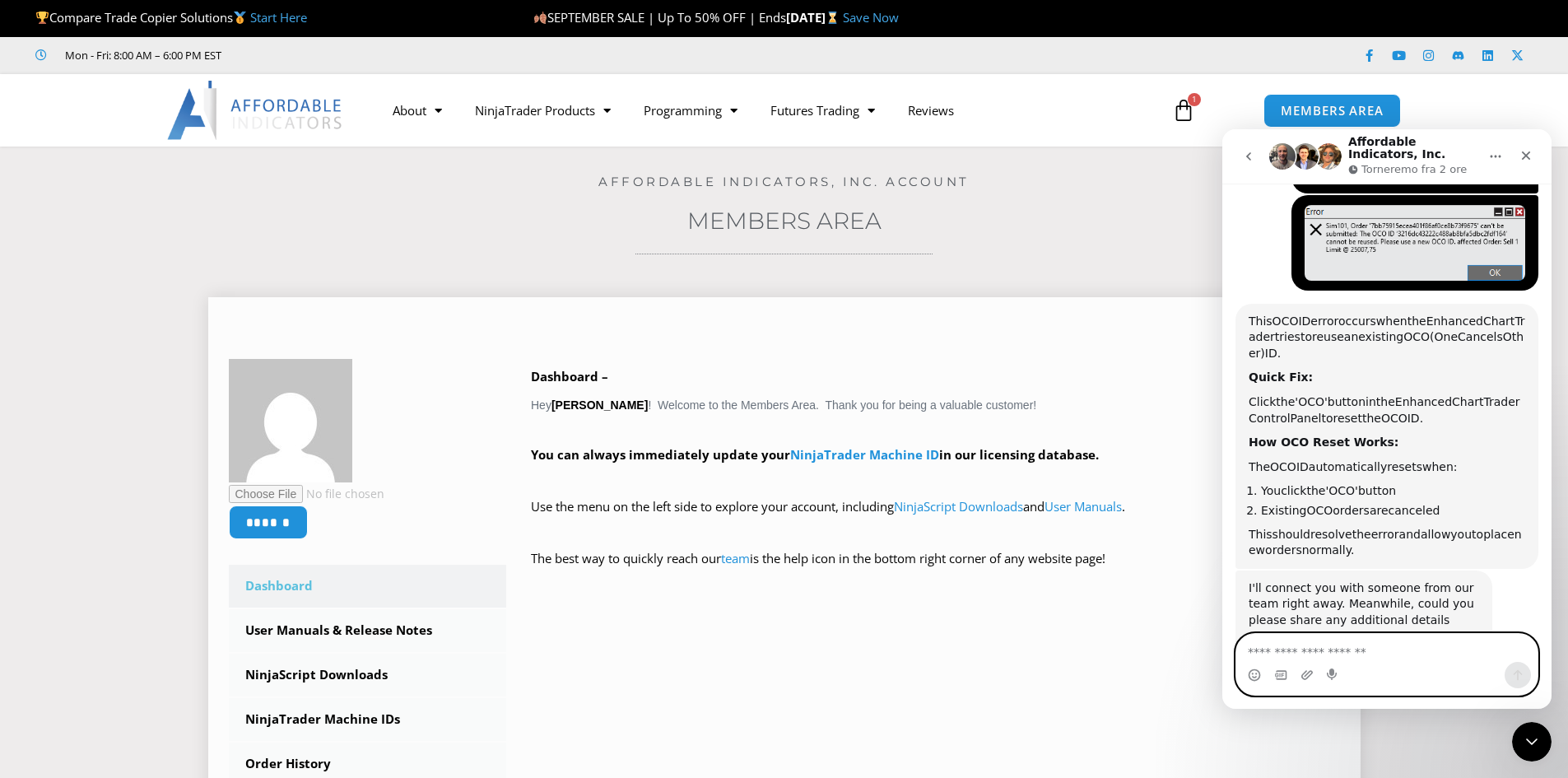
scroll to position [1828, 0]
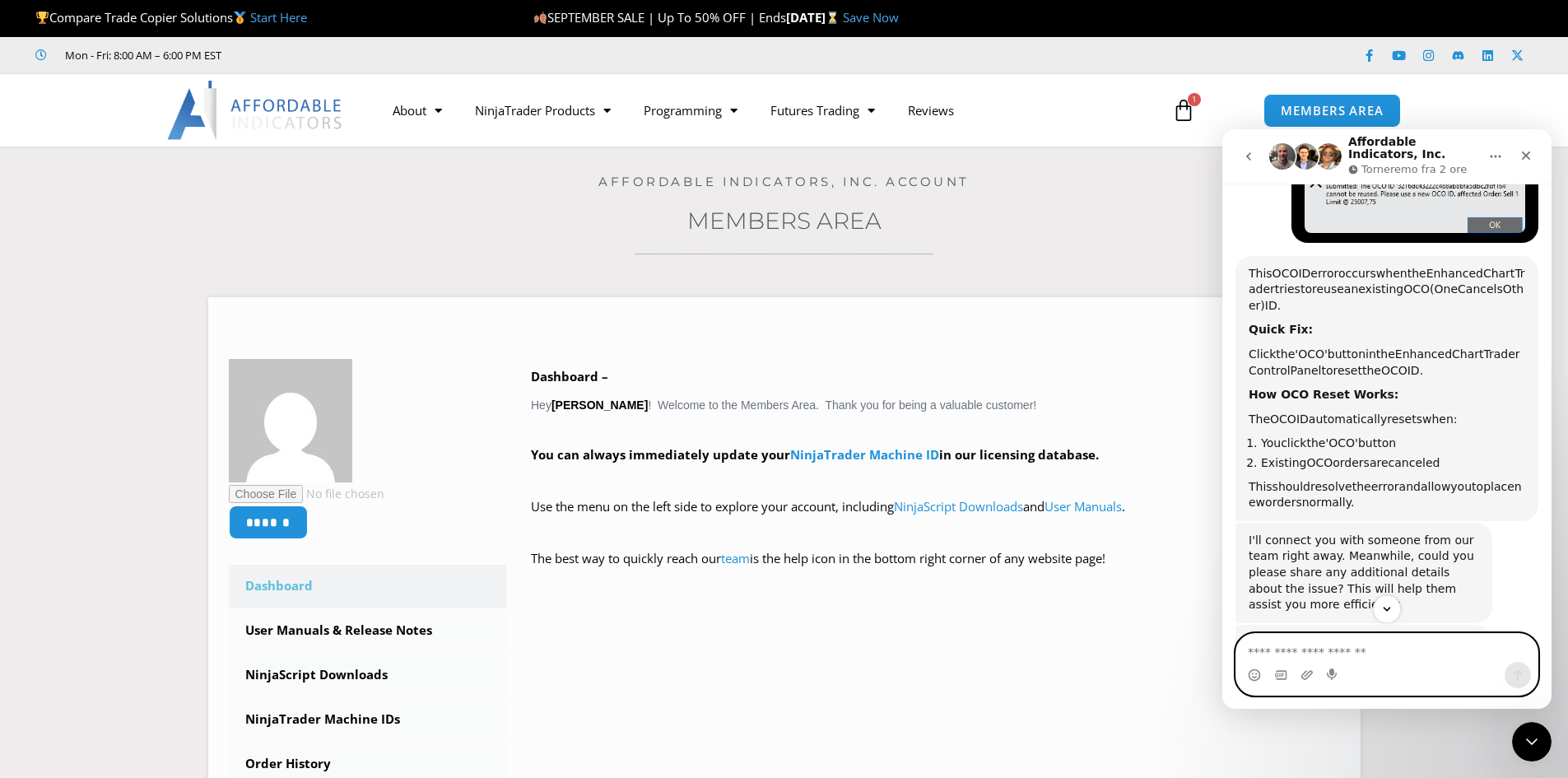
click at [1378, 652] on textarea "Scrivi un messaggio..." at bounding box center [1388, 647] width 302 height 28
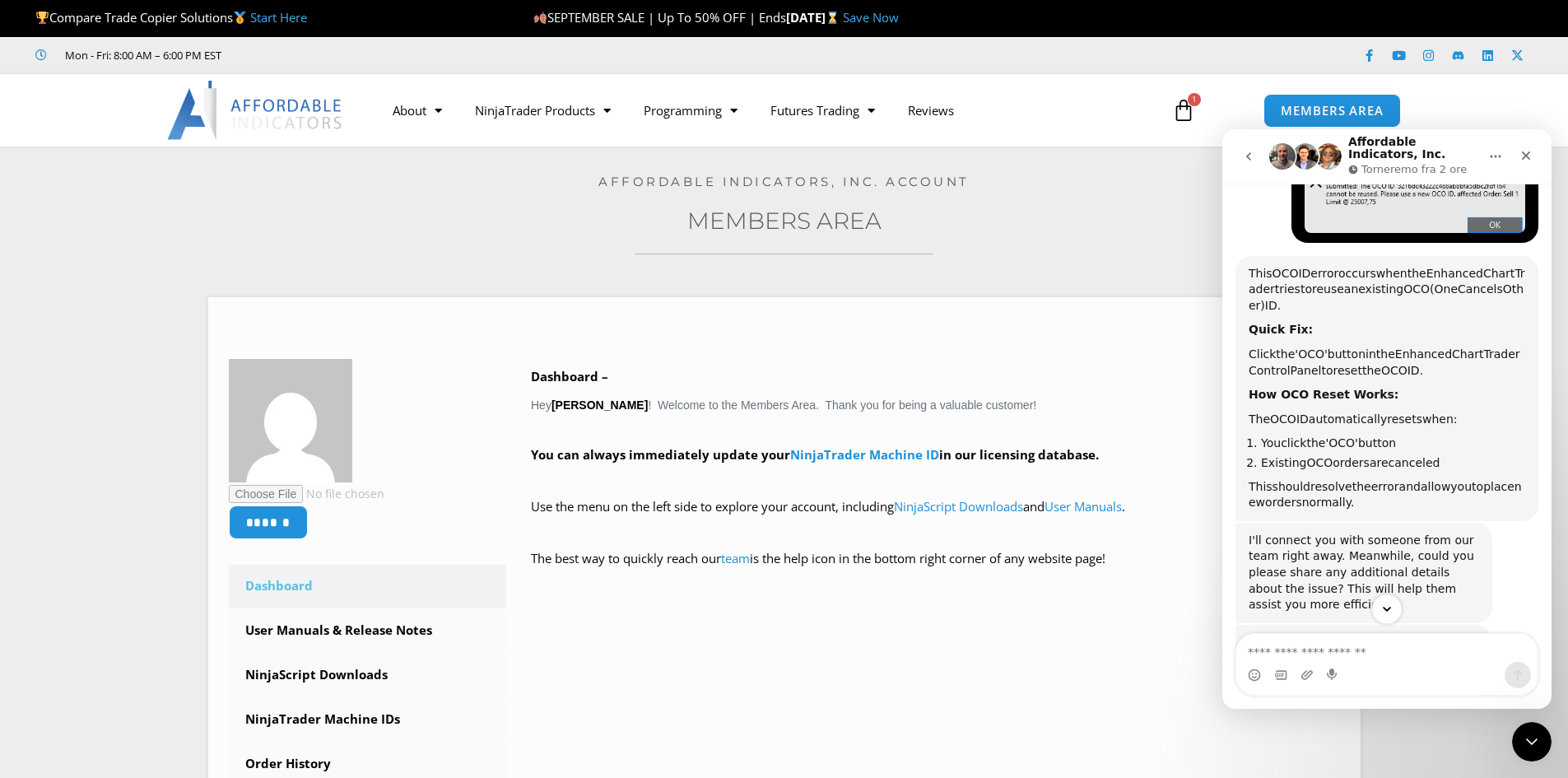
click at [1382, 606] on icon "Scroll to bottom" at bounding box center [1388, 609] width 15 height 15
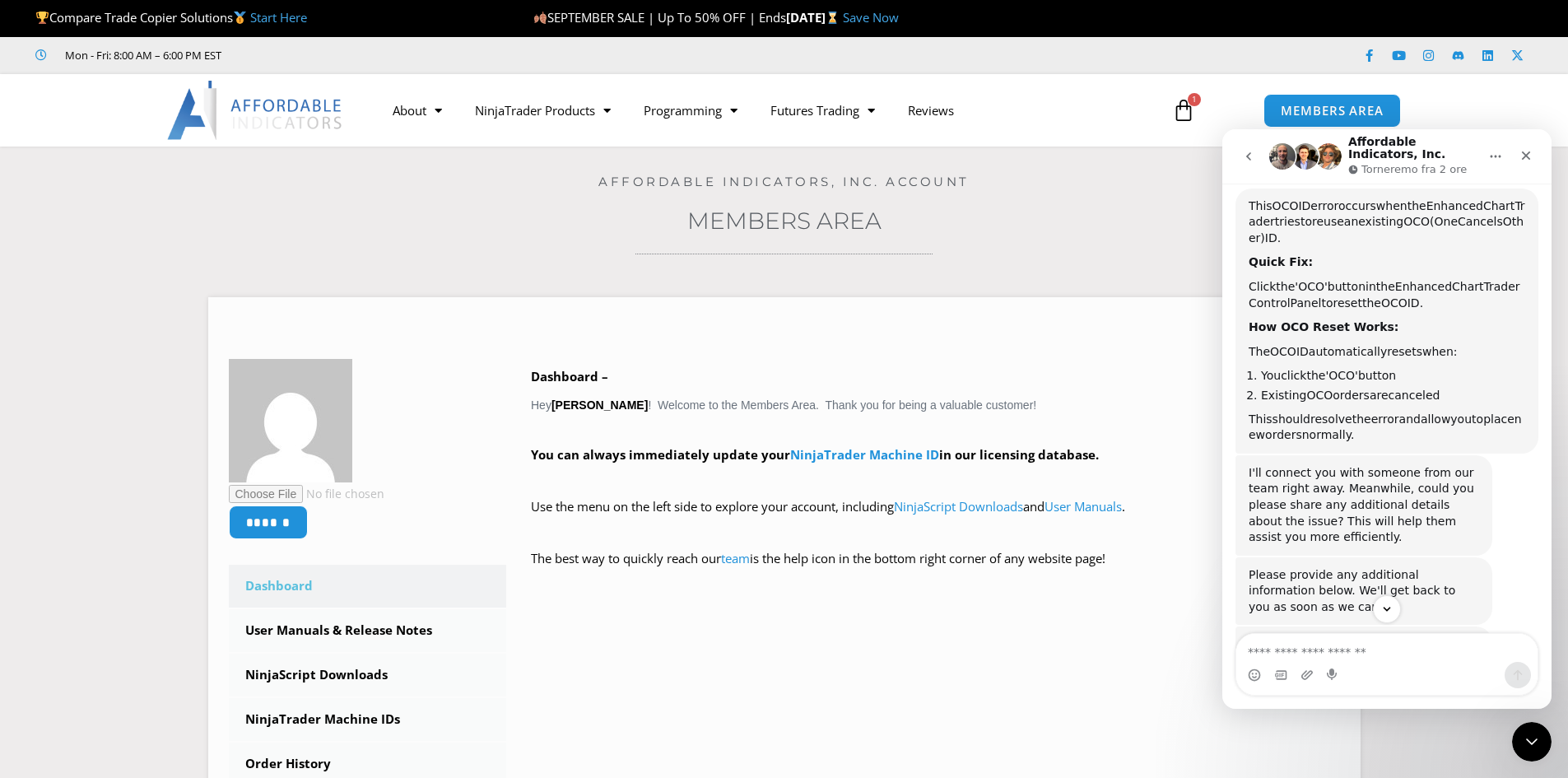
scroll to position [1930, 0]
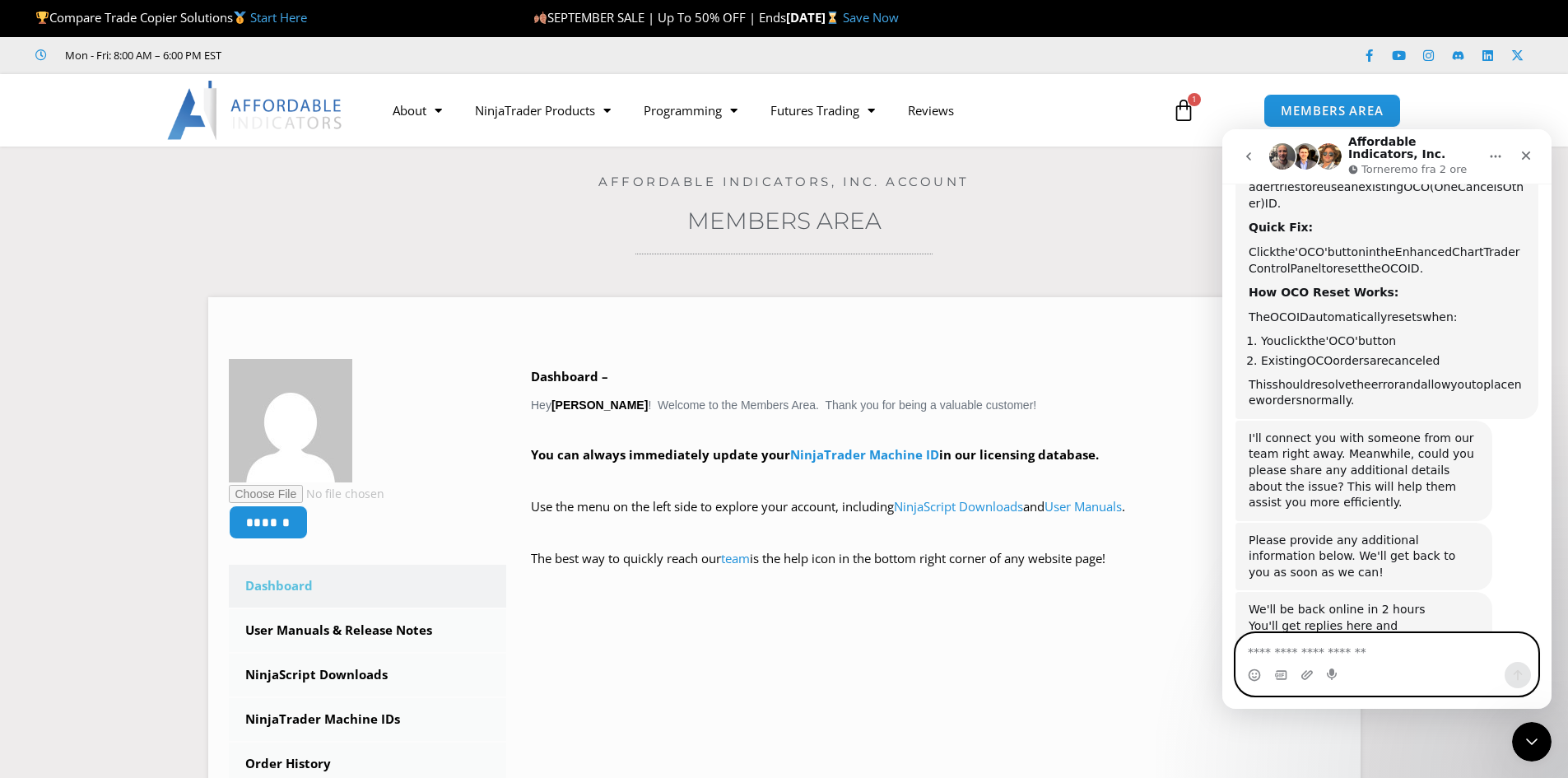
click at [1369, 660] on textarea "Scrivi un messaggio..." at bounding box center [1388, 647] width 302 height 28
type textarea "**********"
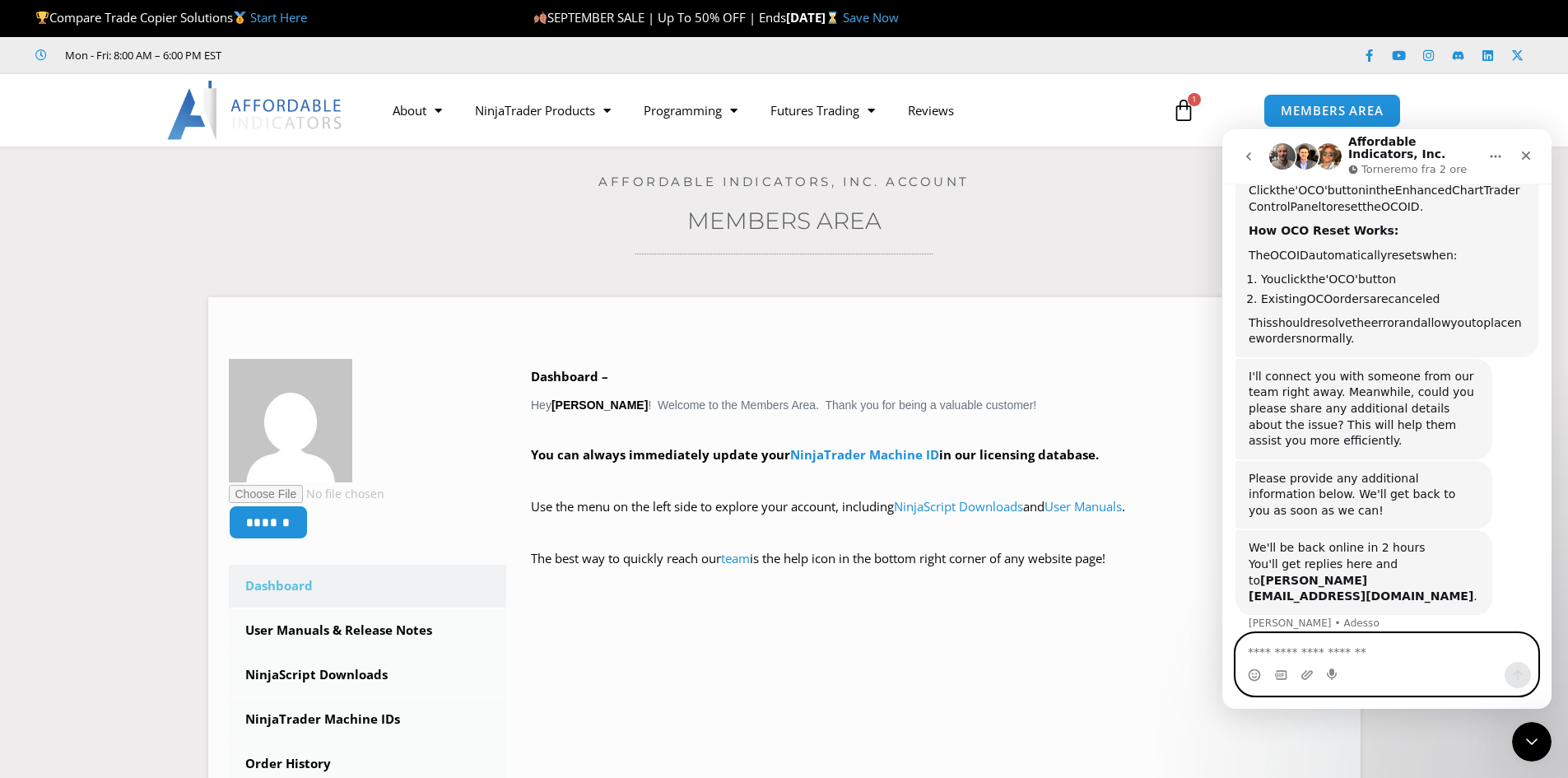
scroll to position [1995, 0]
type textarea "********"
type textarea "*"
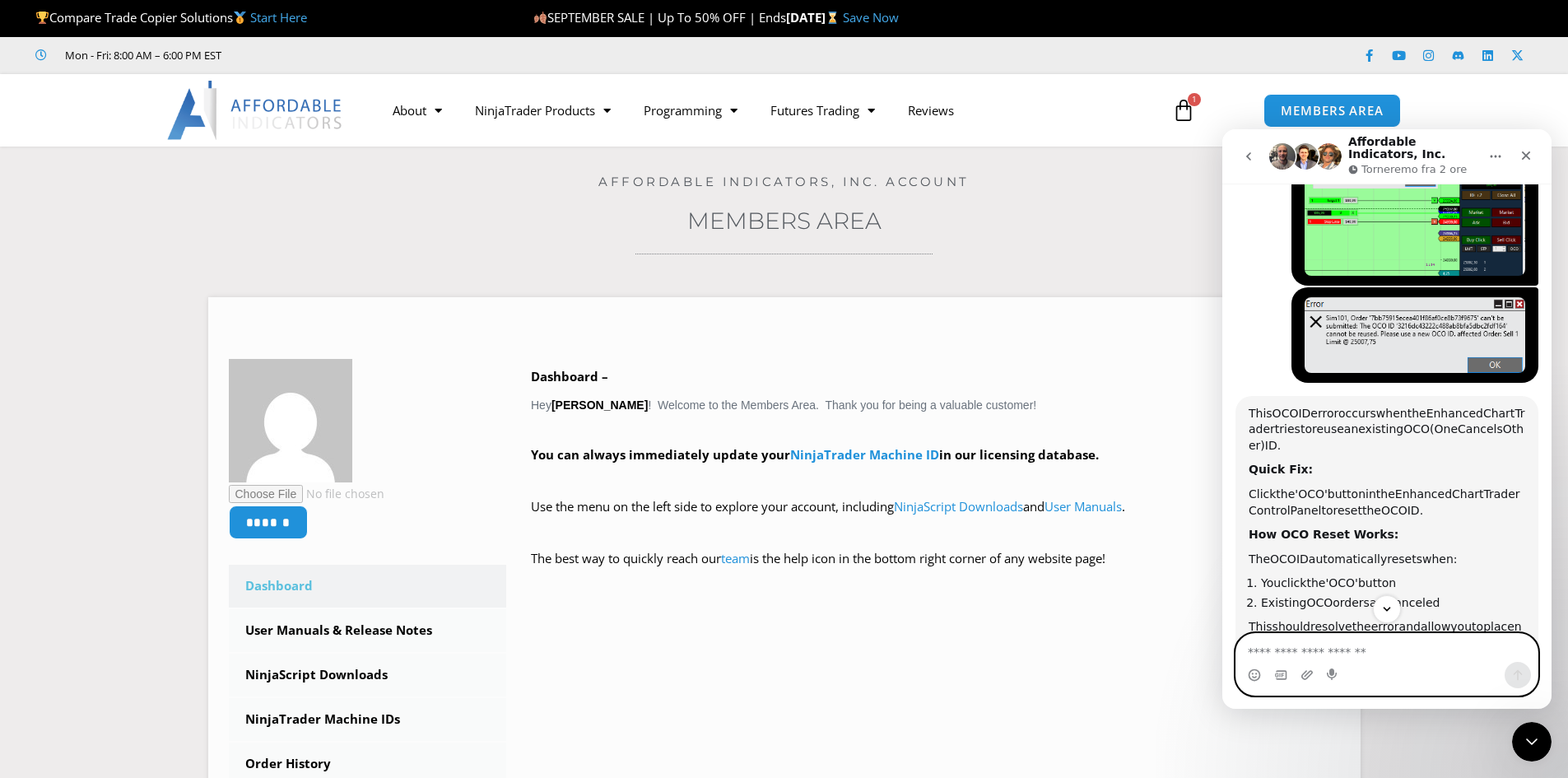
scroll to position [1499, 0]
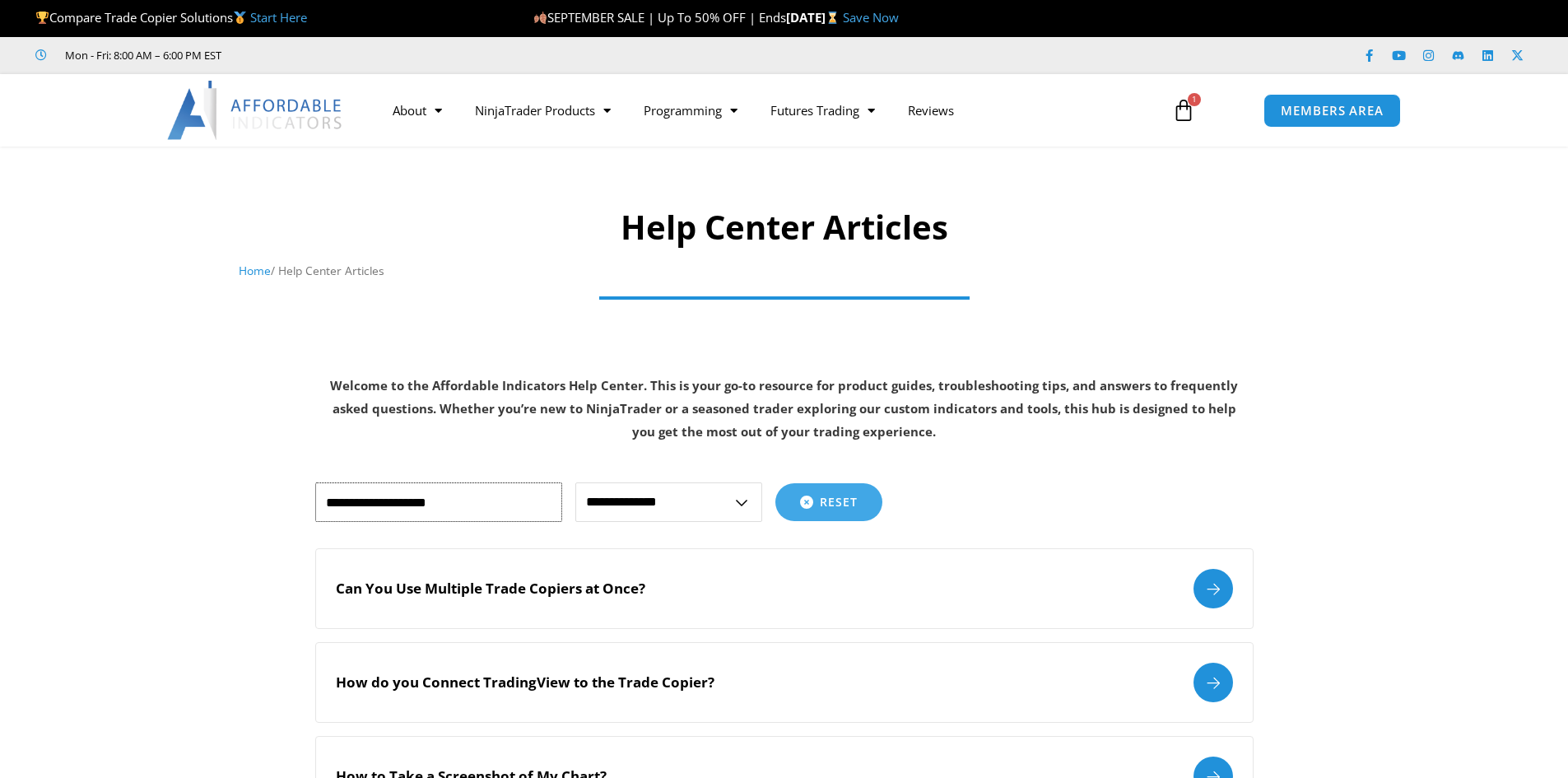
click at [531, 504] on input "text" at bounding box center [438, 501] width 247 height 39
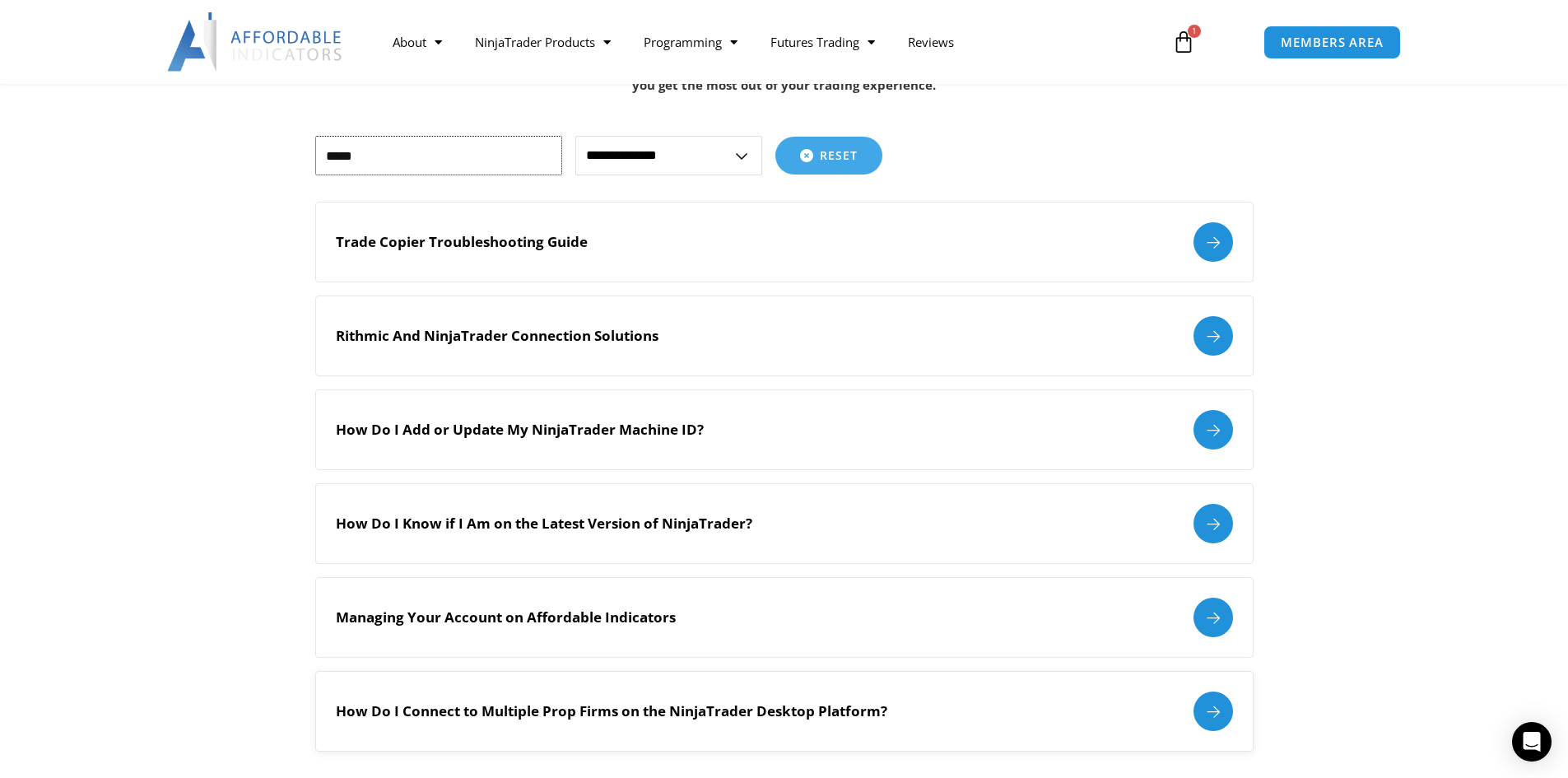
scroll to position [329, 0]
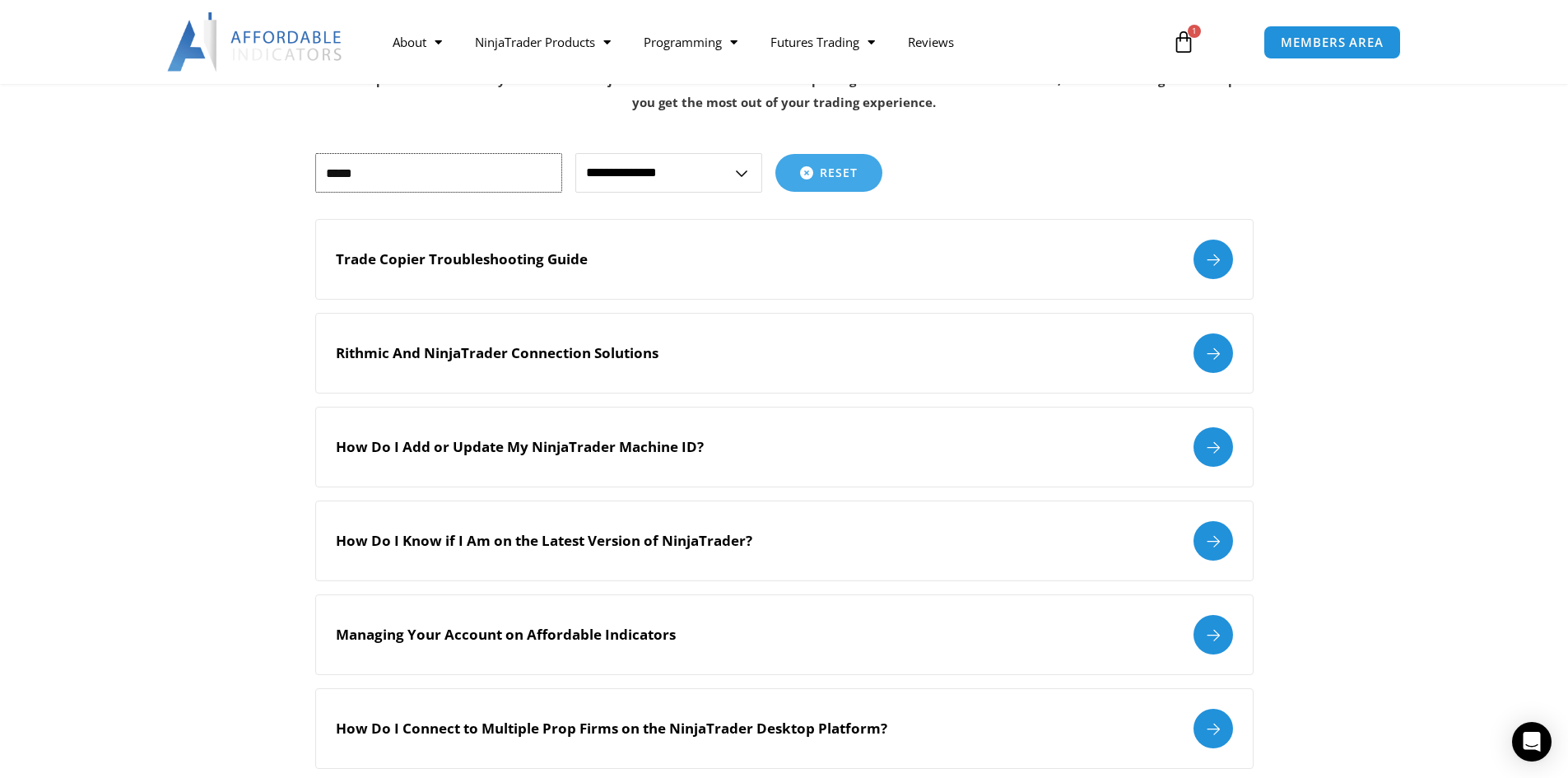
click at [432, 170] on input "*****" at bounding box center [438, 172] width 247 height 39
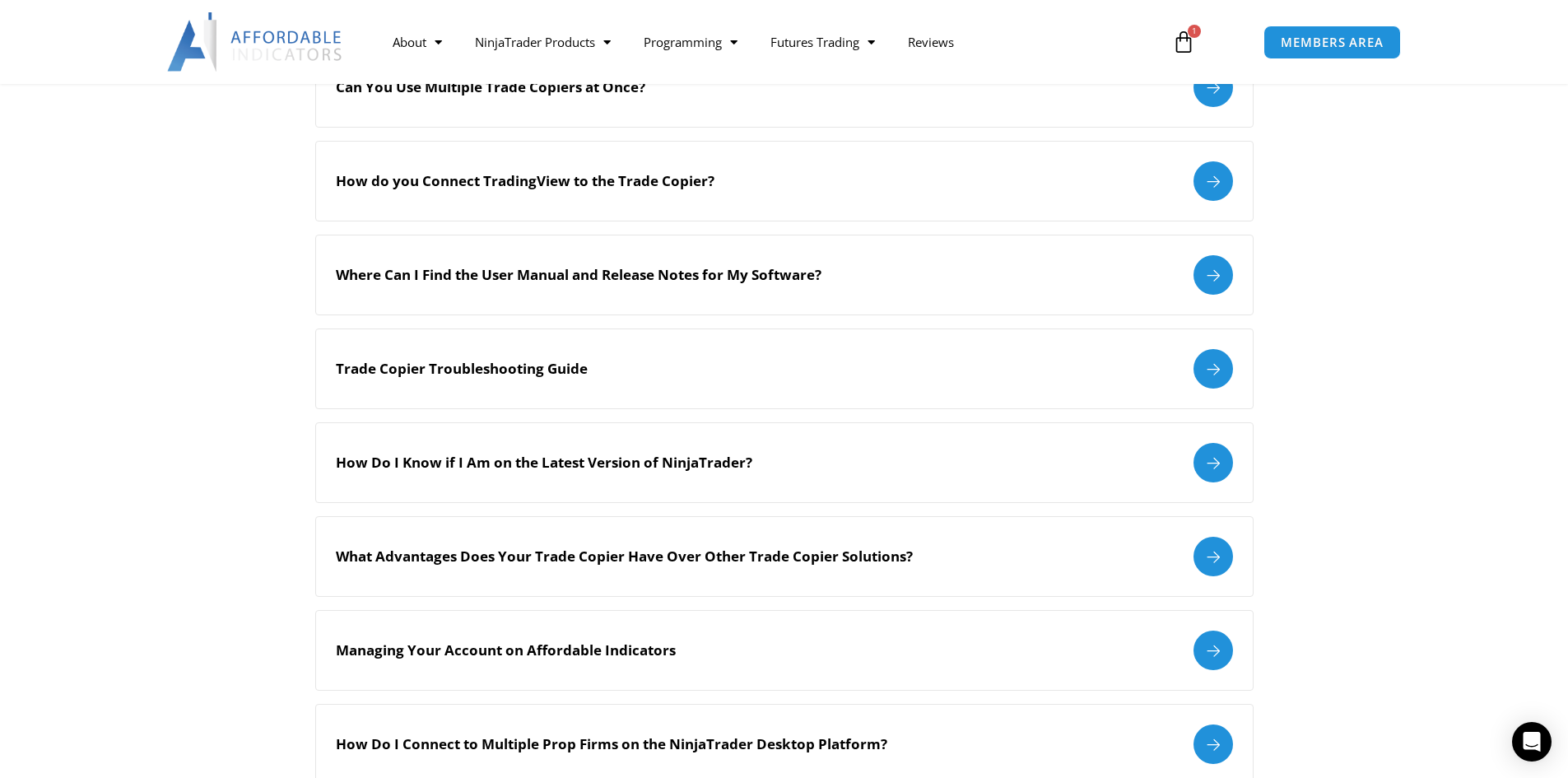
scroll to position [494, 0]
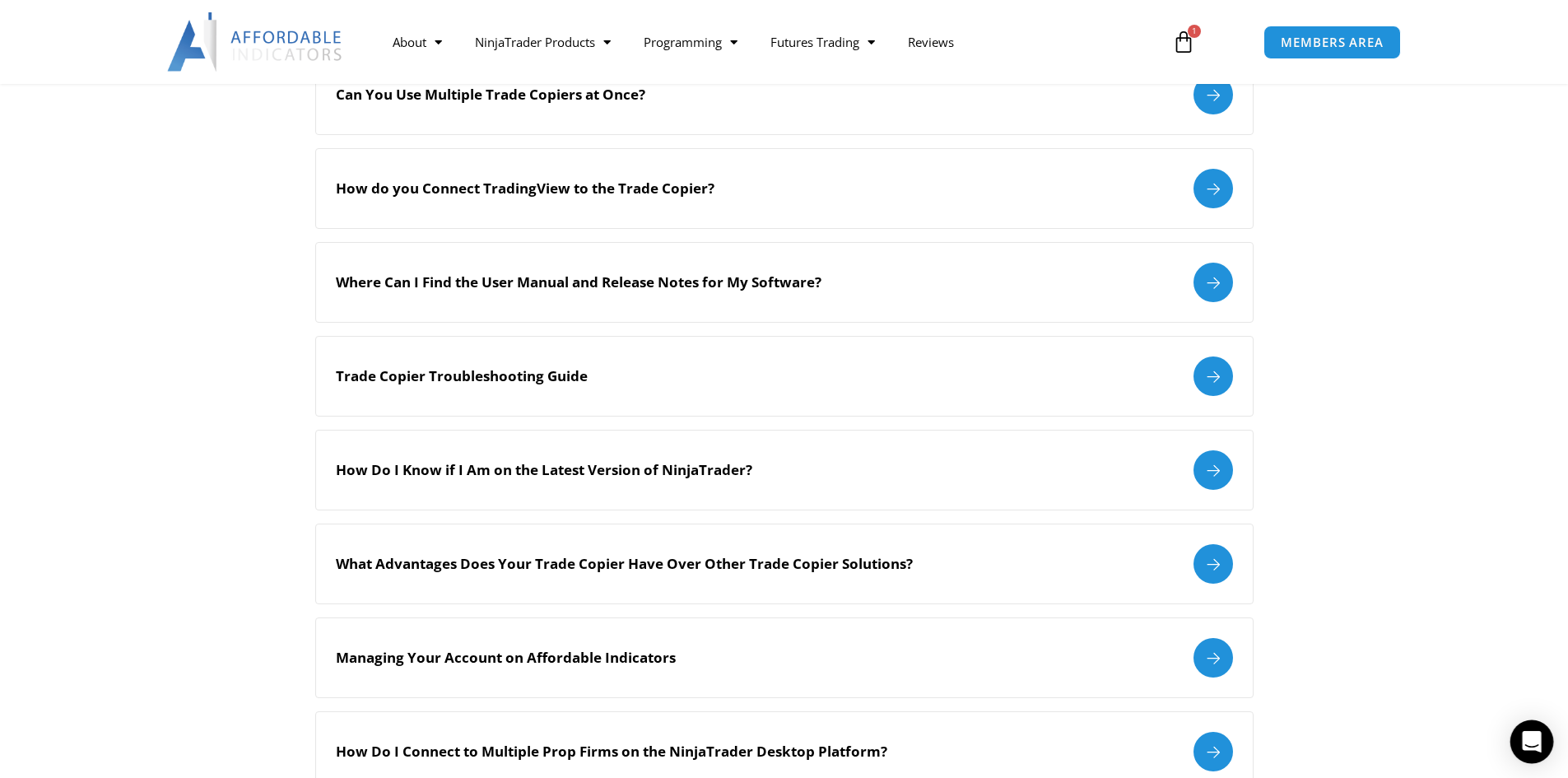
type input "*******"
click at [1531, 736] on icon "Open Intercom Messenger" at bounding box center [1532, 742] width 19 height 21
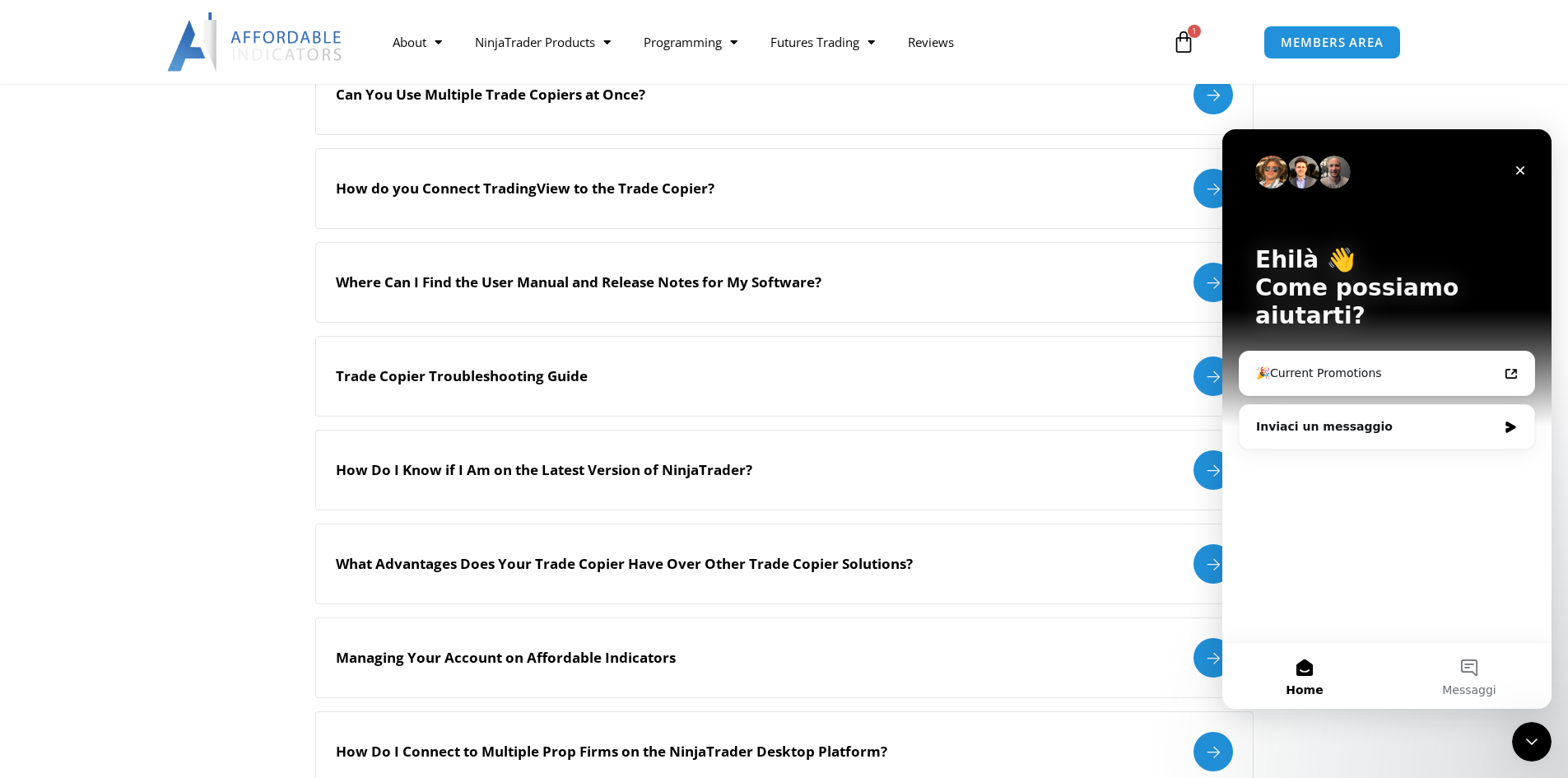
scroll to position [0, 0]
click at [1516, 170] on icon "Chiudi" at bounding box center [1520, 171] width 13 height 13
